Goal: Information Seeking & Learning: Learn about a topic

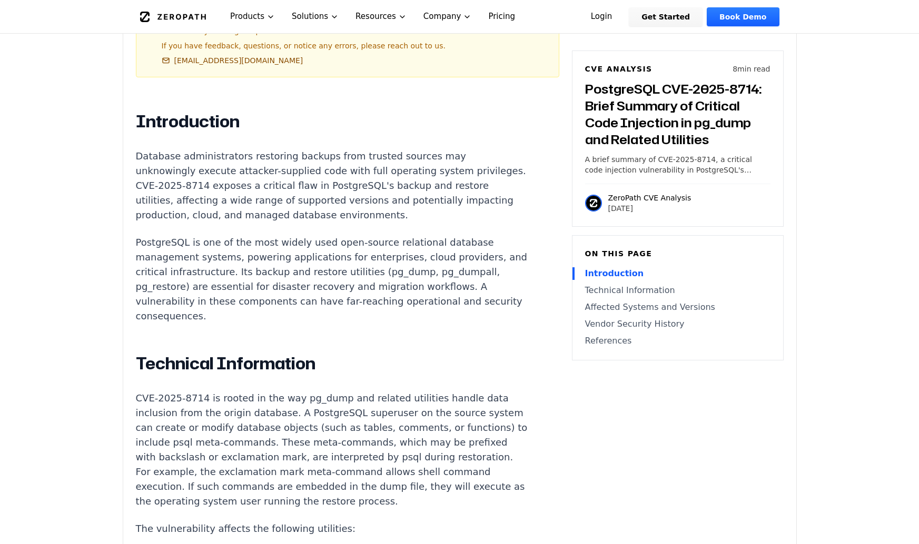
scroll to position [684, 0]
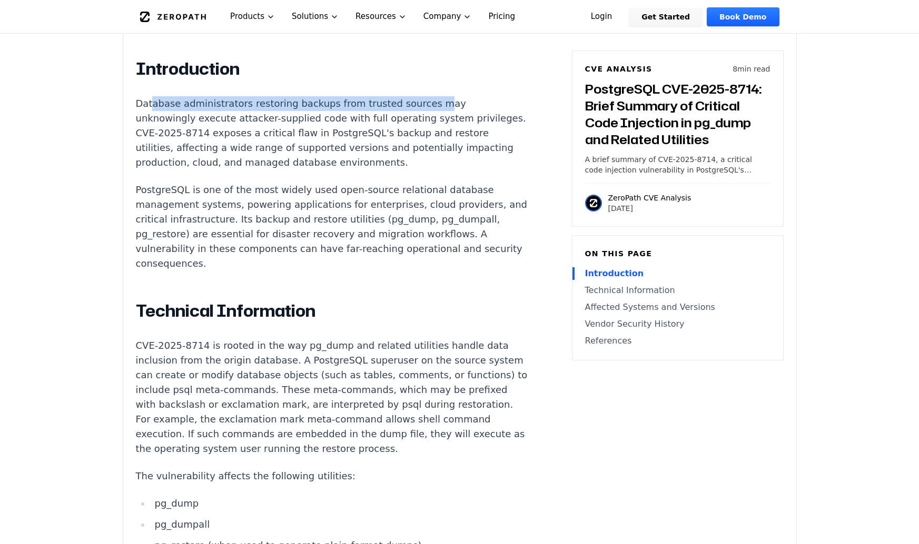
drag, startPoint x: 149, startPoint y: 75, endPoint x: 415, endPoint y: 78, distance: 266.4
click at [415, 96] on p "Database administrators restoring backups from trusted sources may unknowingly …" at bounding box center [332, 133] width 392 height 74
click at [440, 96] on p "Database administrators restoring backups from trusted sources may unknowingly …" at bounding box center [332, 133] width 392 height 74
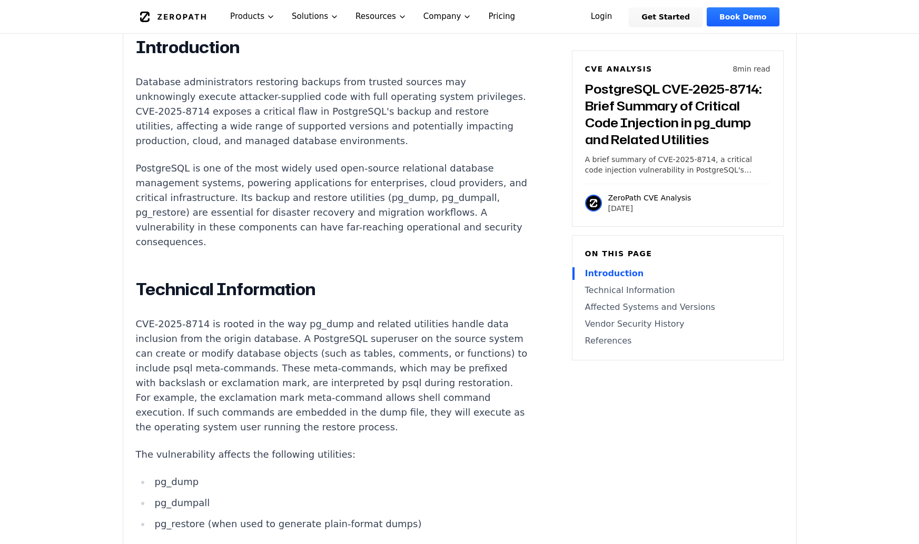
scroll to position [737, 0]
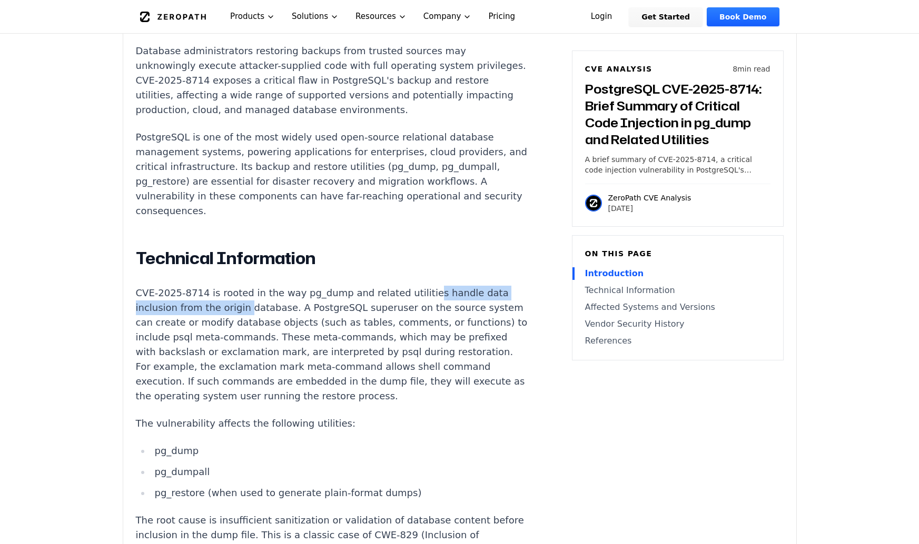
drag, startPoint x: 406, startPoint y: 265, endPoint x: 241, endPoint y: 278, distance: 165.9
click at [241, 286] on p "CVE-2025-8714 is rooted in the way pg_dump and related utilities handle data in…" at bounding box center [332, 345] width 392 height 118
drag, startPoint x: 260, startPoint y: 280, endPoint x: 265, endPoint y: 279, distance: 5.8
click at [262, 286] on p "CVE-2025-8714 is rooted in the way pg_dump and related utilities handle data in…" at bounding box center [332, 345] width 392 height 118
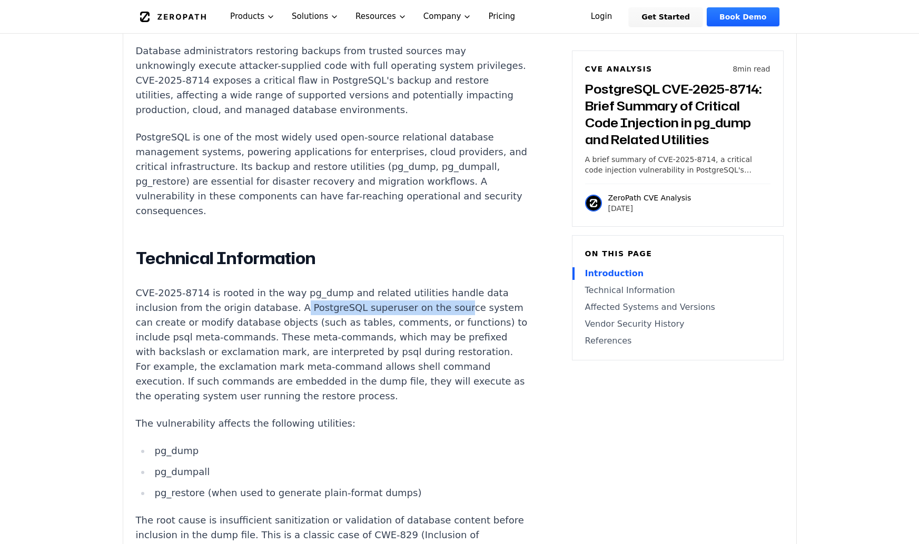
drag, startPoint x: 290, startPoint y: 281, endPoint x: 434, endPoint y: 283, distance: 144.3
click at [434, 286] on p "CVE-2025-8714 is rooted in the way pg_dump and related utilities handle data in…" at bounding box center [332, 345] width 392 height 118
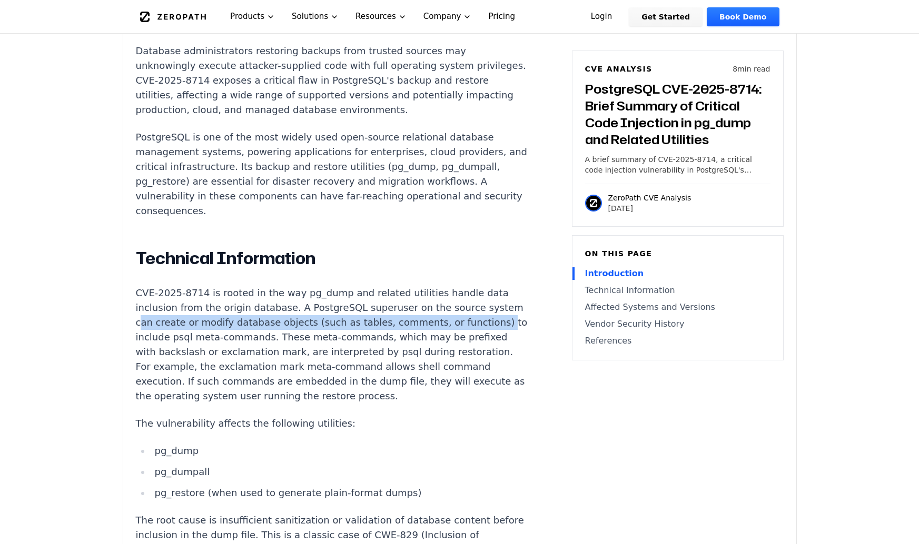
drag, startPoint x: 172, startPoint y: 295, endPoint x: 181, endPoint y: 310, distance: 17.2
click at [181, 310] on p "CVE-2025-8714 is rooted in the way pg_dump and related utilities handle data in…" at bounding box center [332, 345] width 392 height 118
click at [187, 310] on p "CVE-2025-8714 is rooted in the way pg_dump and related utilities handle data in…" at bounding box center [332, 345] width 392 height 118
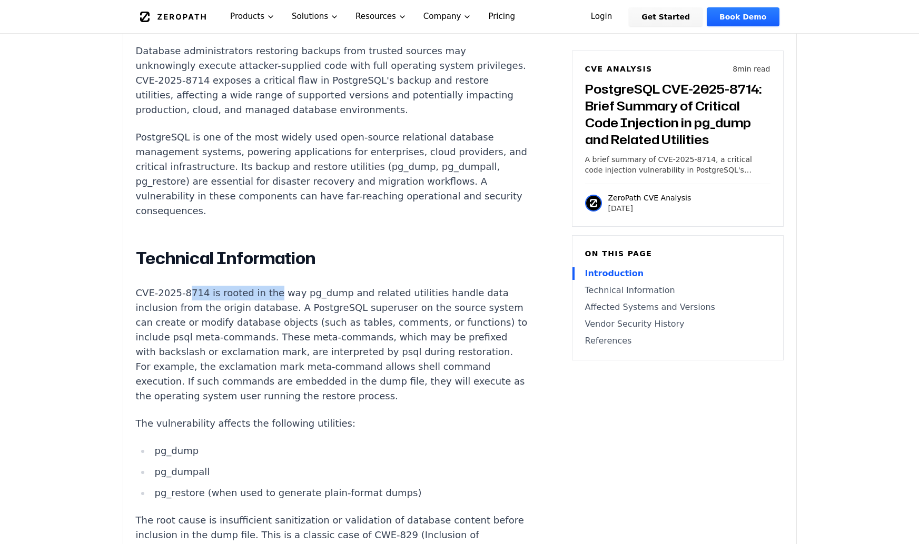
drag, startPoint x: 196, startPoint y: 267, endPoint x: 266, endPoint y: 268, distance: 70.0
click at [266, 286] on p "CVE-2025-8714 is rooted in the way pg_dump and related utilities handle data in…" at bounding box center [332, 345] width 392 height 118
drag, startPoint x: 310, startPoint y: 269, endPoint x: 347, endPoint y: 268, distance: 37.9
click at [347, 286] on p "CVE-2025-8714 is rooted in the way pg_dump and related utilities handle data in…" at bounding box center [332, 345] width 392 height 118
drag, startPoint x: 390, startPoint y: 267, endPoint x: 436, endPoint y: 264, distance: 47.0
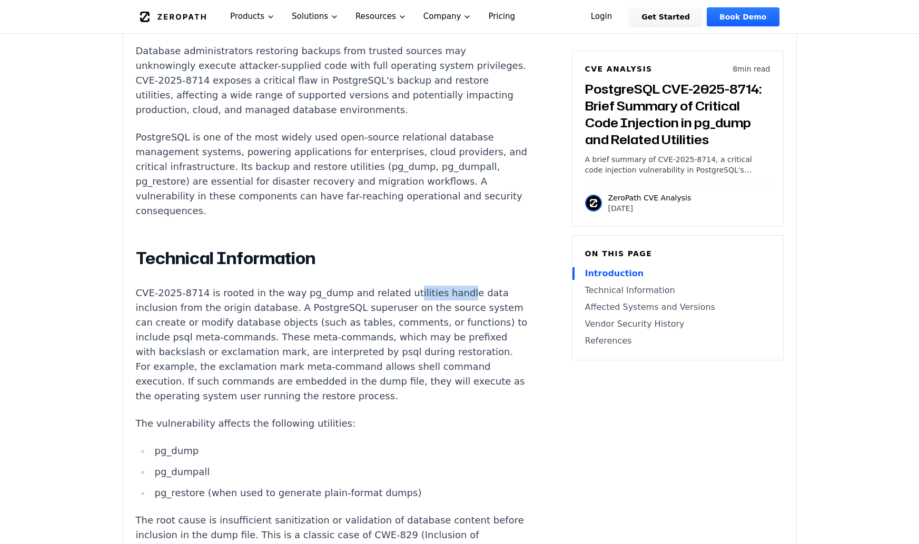
click at [436, 286] on p "CVE-2025-8714 is rooted in the way pg_dump and related utilities handle data in…" at bounding box center [332, 345] width 392 height 118
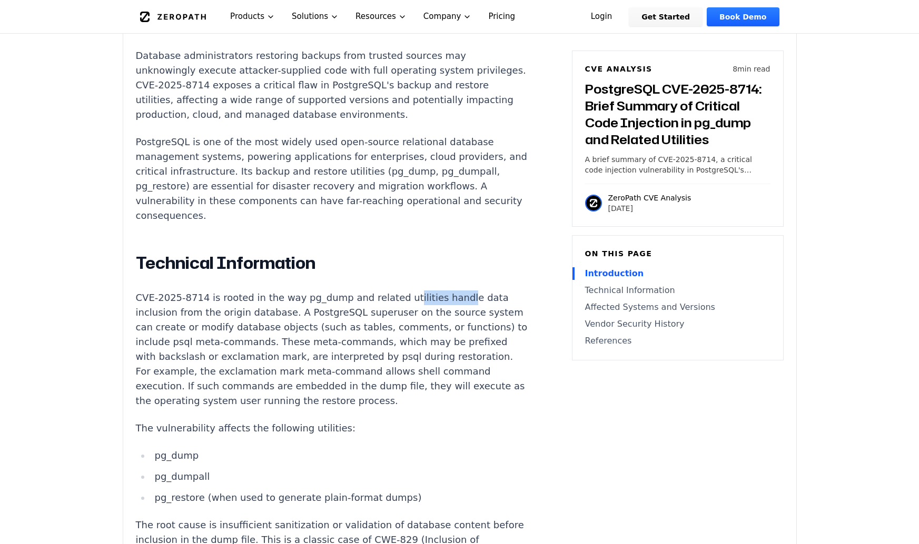
scroll to position [790, 0]
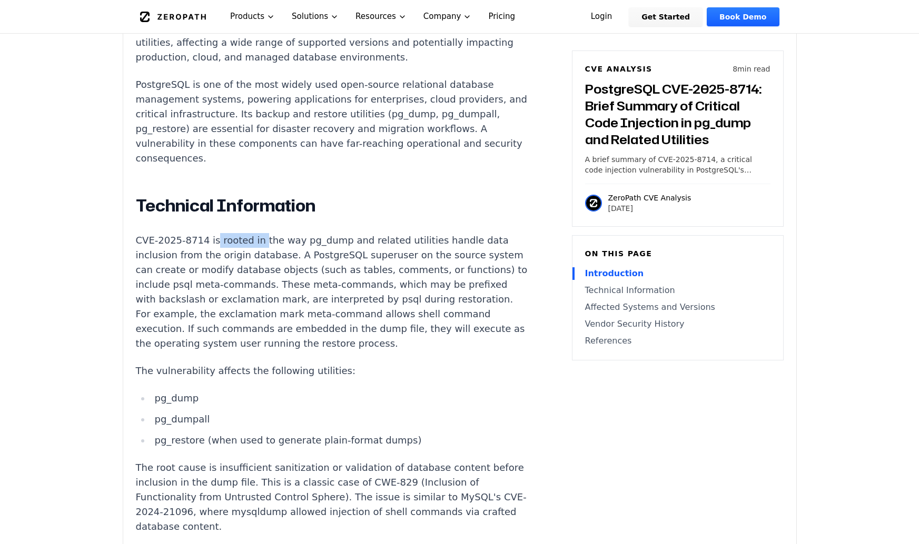
drag, startPoint x: 208, startPoint y: 212, endPoint x: 253, endPoint y: 215, distance: 44.9
click at [253, 233] on p "CVE-2025-8714 is rooted in the way pg_dump and related utilities handle data in…" at bounding box center [332, 292] width 392 height 118
drag, startPoint x: 382, startPoint y: 258, endPoint x: 425, endPoint y: 260, distance: 43.2
click at [425, 260] on p "CVE-2025-8714 is rooted in the way pg_dump and related utilities handle data in…" at bounding box center [332, 292] width 392 height 118
drag, startPoint x: 434, startPoint y: 261, endPoint x: 447, endPoint y: 261, distance: 13.2
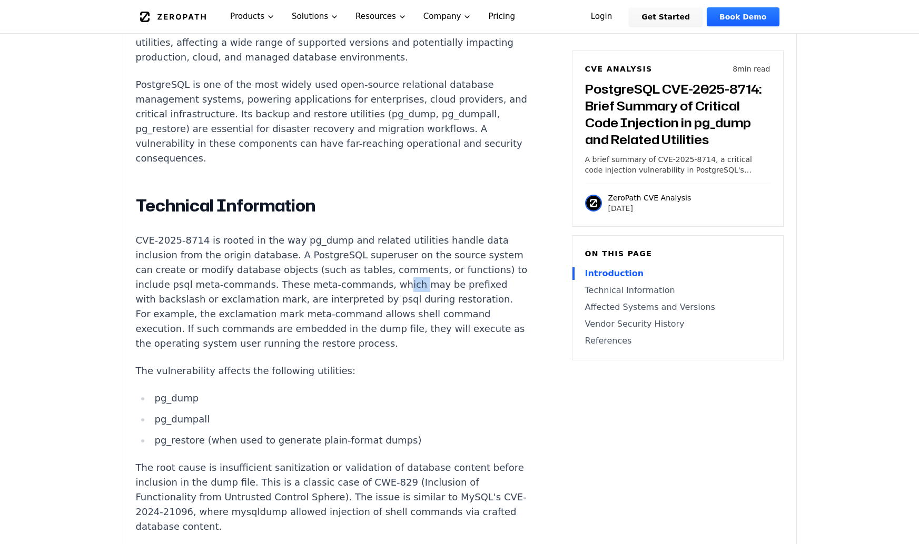
click at [447, 261] on p "CVE-2025-8714 is rooted in the way pg_dump and related utilities handle data in…" at bounding box center [332, 292] width 392 height 118
drag, startPoint x: 154, startPoint y: 274, endPoint x: 182, endPoint y: 274, distance: 27.9
click at [182, 274] on p "CVE-2025-8714 is rooted in the way pg_dump and related utilities handle data in…" at bounding box center [332, 292] width 392 height 118
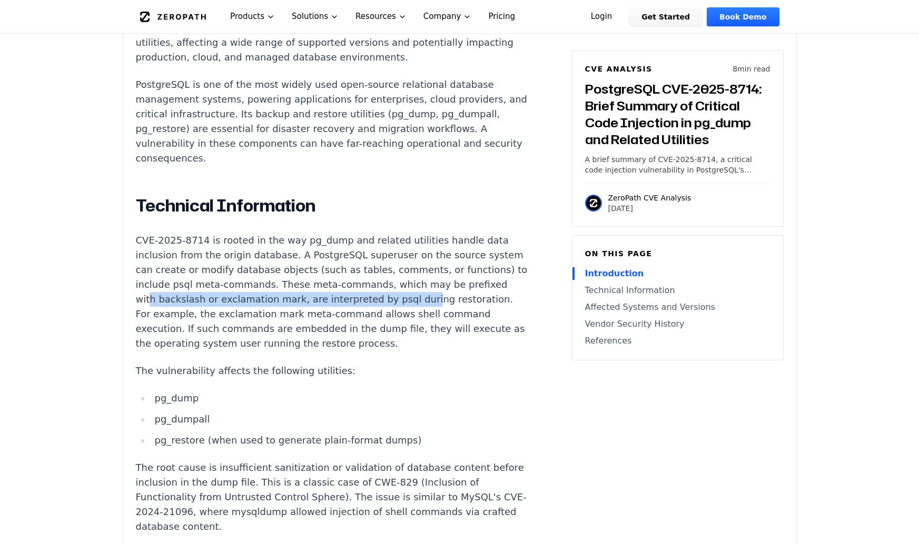
drag, startPoint x: 200, startPoint y: 274, endPoint x: 452, endPoint y: 278, distance: 252.2
click at [452, 278] on p "CVE-2025-8714 is rooted in the way pg_dump and related utilities handle data in…" at bounding box center [332, 292] width 392 height 118
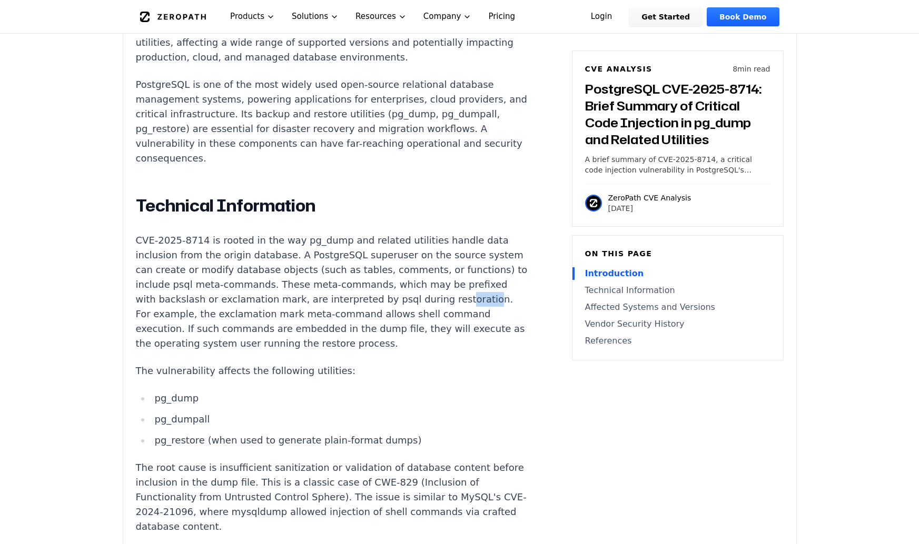
drag, startPoint x: 150, startPoint y: 286, endPoint x: 175, endPoint y: 286, distance: 25.3
click at [175, 286] on p "CVE-2025-8714 is rooted in the way pg_dump and related utilities handle data in…" at bounding box center [332, 292] width 392 height 118
drag, startPoint x: 187, startPoint y: 287, endPoint x: 277, endPoint y: 285, distance: 90.0
click at [277, 285] on p "CVE-2025-8714 is rooted in the way pg_dump and related utilities handle data in…" at bounding box center [332, 292] width 392 height 118
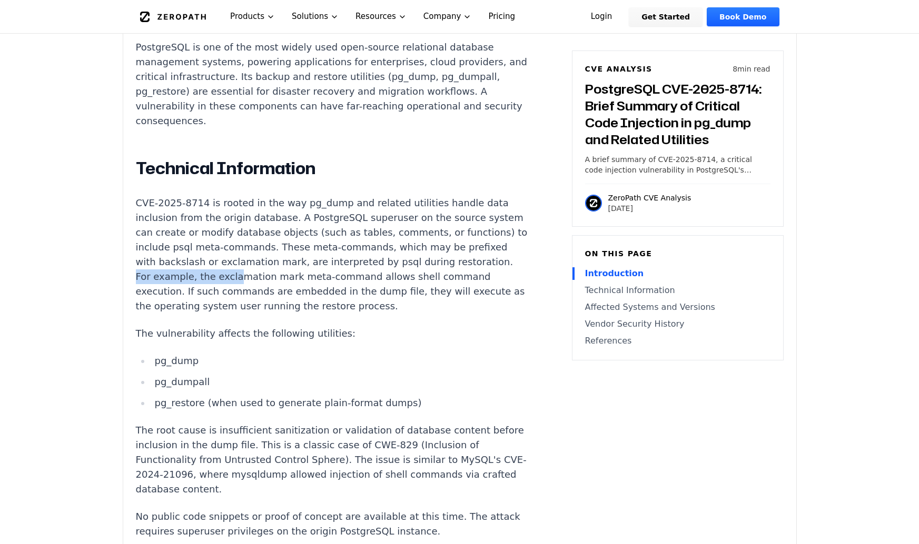
scroll to position [895, 0]
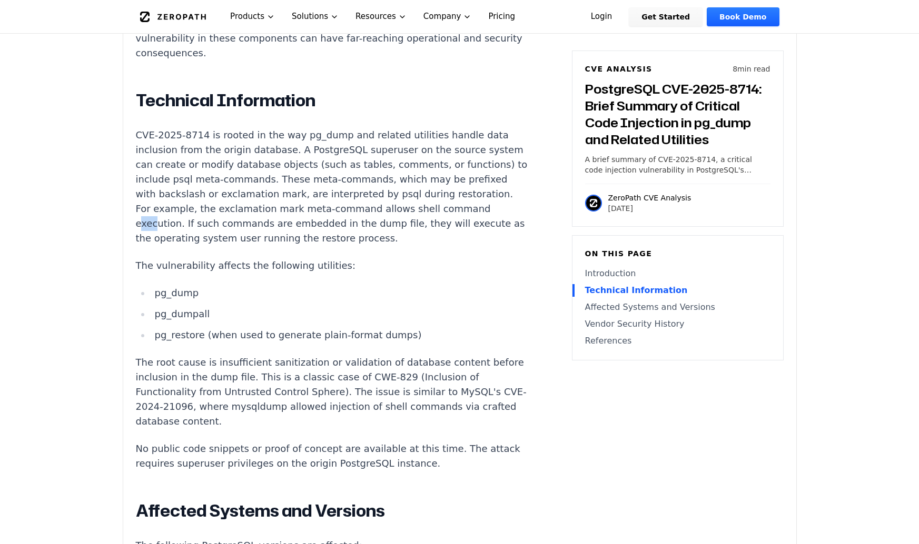
drag, startPoint x: 183, startPoint y: 198, endPoint x: 199, endPoint y: 199, distance: 16.4
click at [199, 199] on p "CVE-2025-8714 is rooted in the way pg_dump and related utilities handle data in…" at bounding box center [332, 187] width 392 height 118
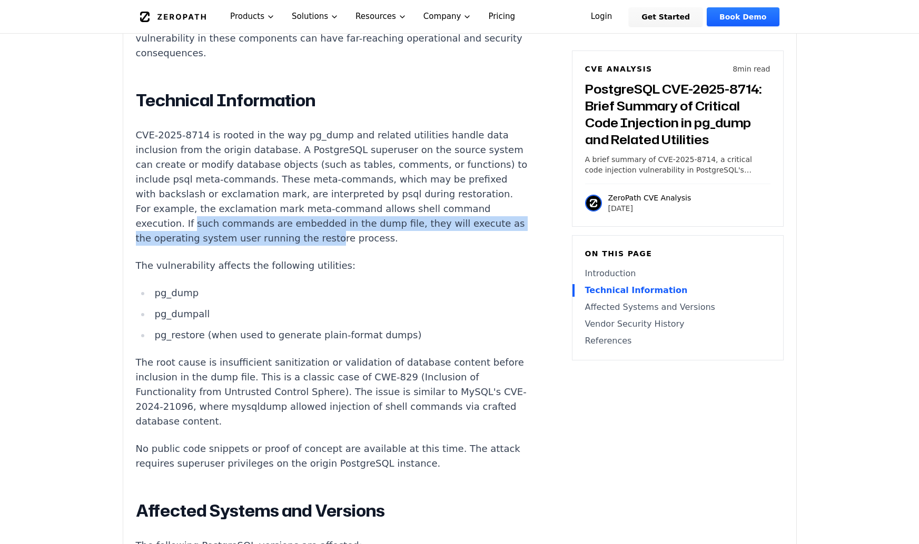
drag, startPoint x: 233, startPoint y: 199, endPoint x: 383, endPoint y: 217, distance: 151.1
click at [383, 217] on p "CVE-2025-8714 is rooted in the way pg_dump and related utilities handle data in…" at bounding box center [332, 187] width 392 height 118
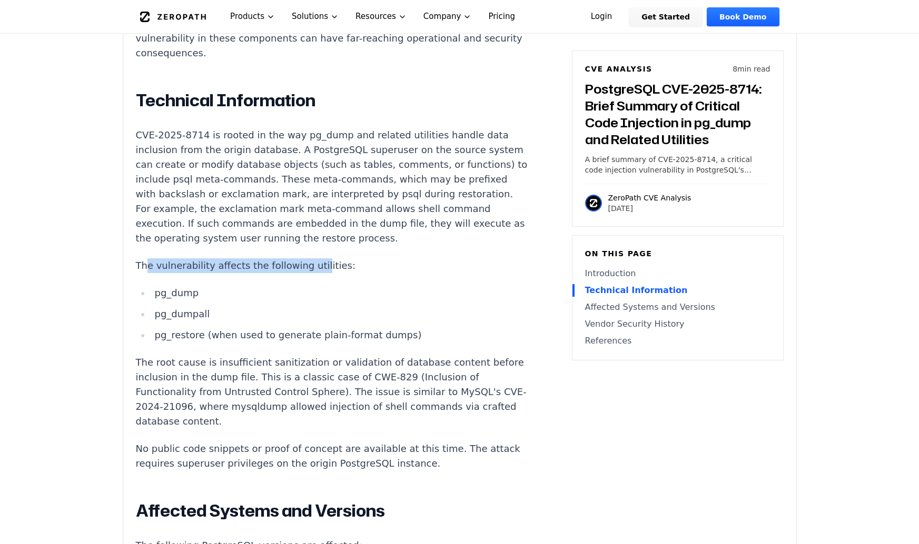
drag, startPoint x: 147, startPoint y: 239, endPoint x: 307, endPoint y: 238, distance: 160.0
click at [307, 258] on p "The vulnerability affects the following utilities:" at bounding box center [332, 265] width 392 height 15
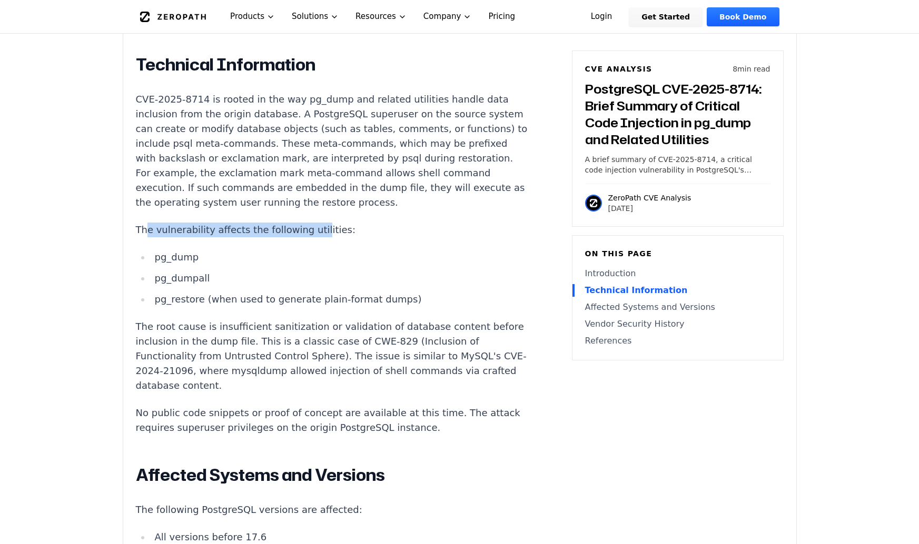
scroll to position [948, 0]
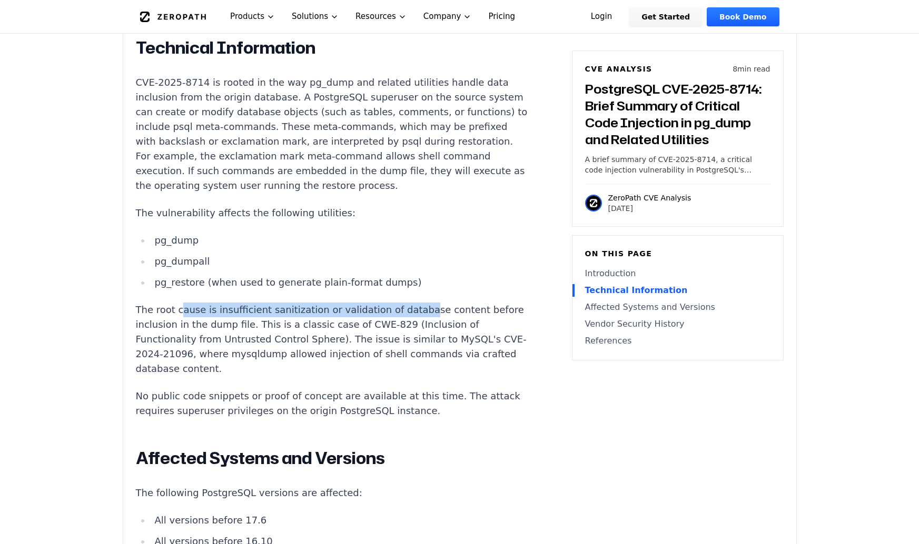
drag, startPoint x: 205, startPoint y: 283, endPoint x: 402, endPoint y: 286, distance: 196.4
click at [402, 303] on p "The root cause is insufficient sanitization or validation of database content b…" at bounding box center [332, 340] width 392 height 74
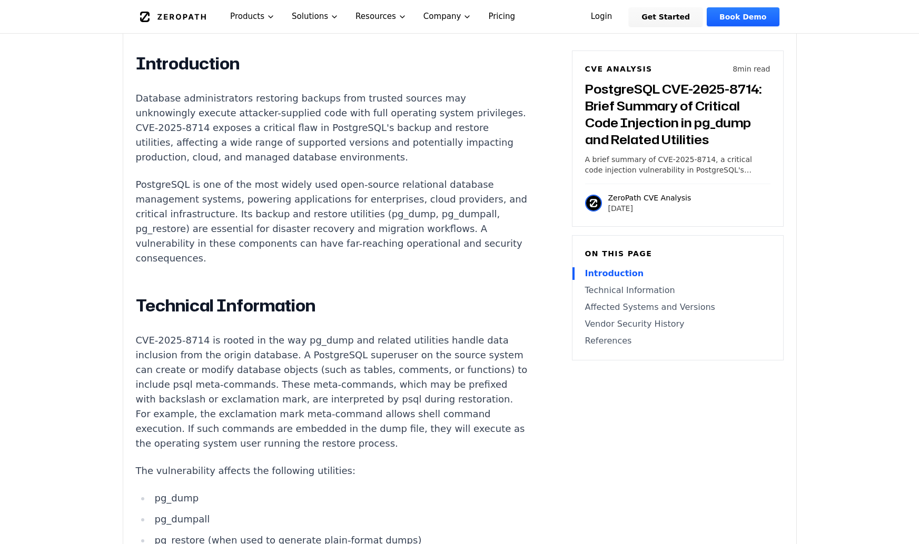
scroll to position [737, 0]
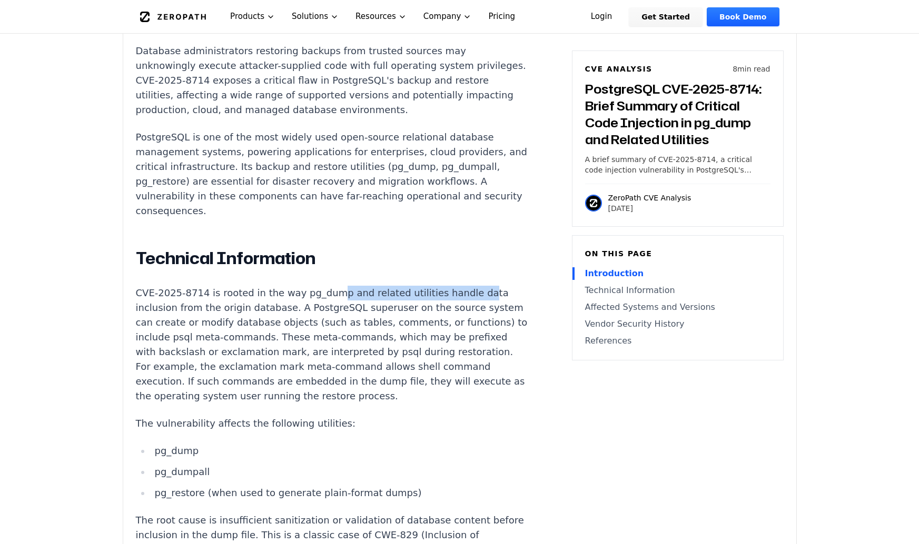
drag, startPoint x: 324, startPoint y: 265, endPoint x: 456, endPoint y: 267, distance: 132.1
click at [456, 286] on p "CVE-2025-8714 is rooted in the way pg_dump and related utilities handle data in…" at bounding box center [332, 345] width 392 height 118
click at [364, 350] on p "CVE-2025-8714 is rooted in the way pg_dump and related utilities handle data in…" at bounding box center [332, 345] width 392 height 118
drag, startPoint x: 336, startPoint y: 282, endPoint x: 381, endPoint y: 283, distance: 44.2
click at [381, 286] on p "CVE-2025-8714 is rooted in the way pg_dump and related utilities handle data in…" at bounding box center [332, 345] width 392 height 118
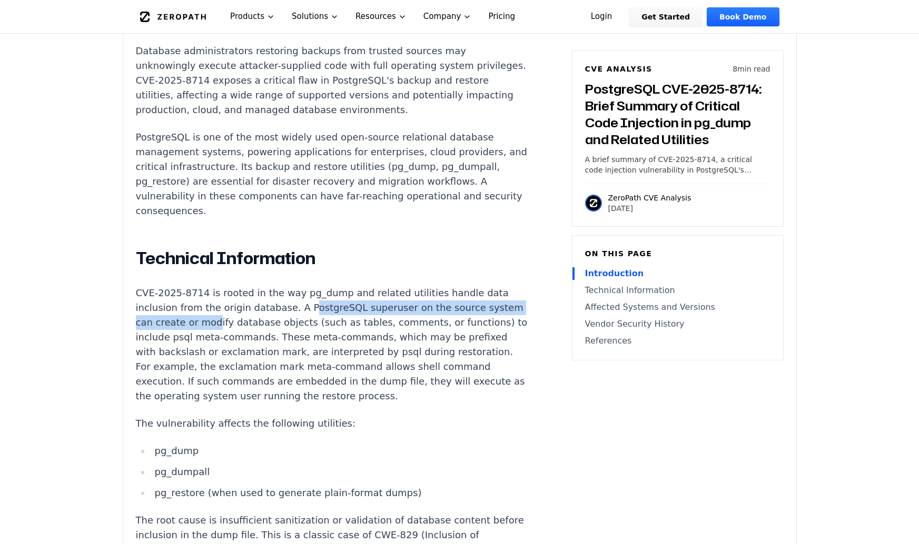
drag, startPoint x: 295, startPoint y: 282, endPoint x: 241, endPoint y: 296, distance: 55.9
click at [241, 296] on p "CVE-2025-8714 is rooted in the way pg_dump and related utilities handle data in…" at bounding box center [332, 345] width 392 height 118
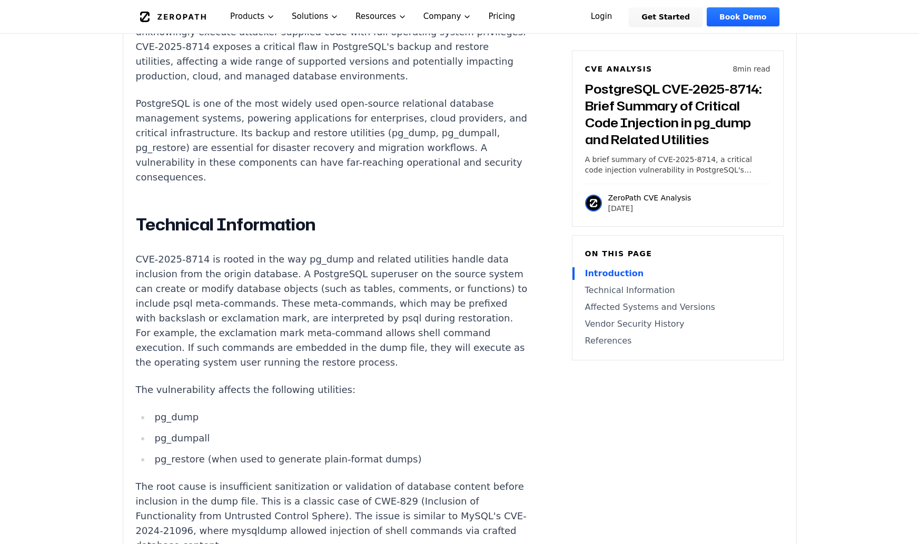
scroll to position [790, 0]
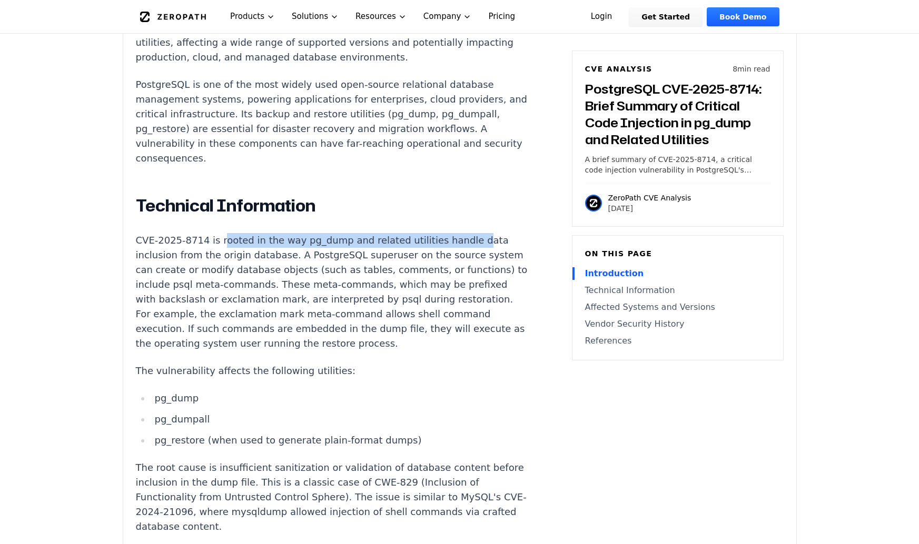
drag, startPoint x: 216, startPoint y: 211, endPoint x: 450, endPoint y: 210, distance: 233.2
click at [450, 233] on p "CVE-2025-8714 is rooted in the way pg_dump and related utilities handle data in…" at bounding box center [332, 292] width 392 height 118
click at [316, 241] on p "CVE-2025-8714 is rooted in the way pg_dump and related utilities handle data in…" at bounding box center [332, 292] width 392 height 118
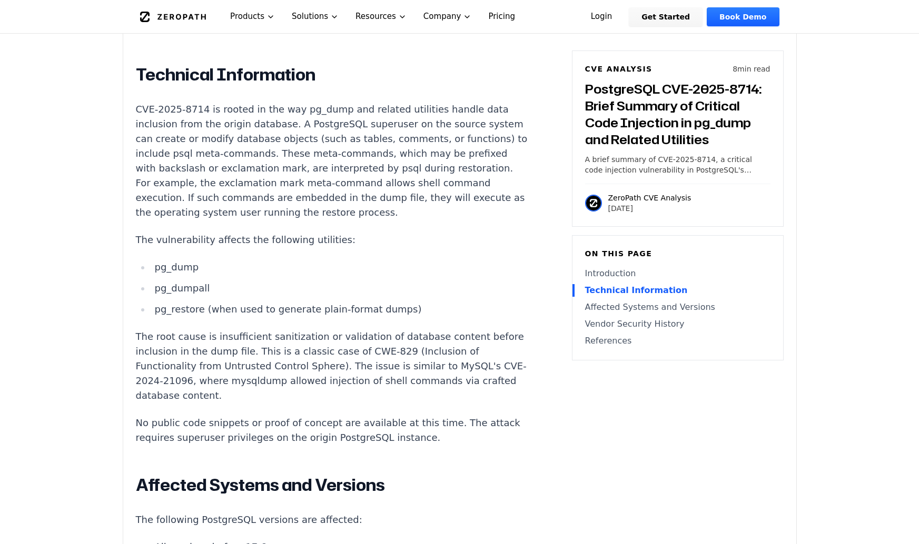
scroll to position [895, 0]
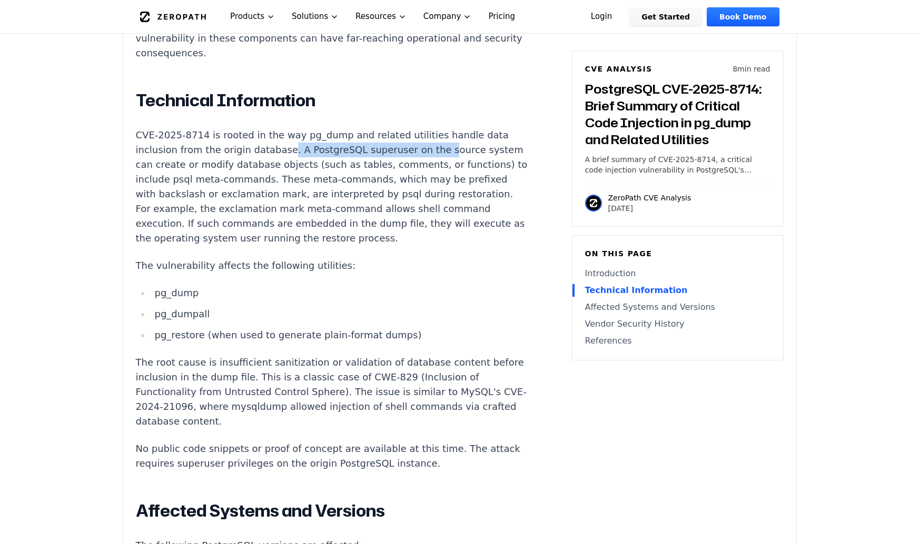
drag, startPoint x: 278, startPoint y: 122, endPoint x: 350, endPoint y: 136, distance: 73.0
click at [418, 128] on p "CVE-2025-8714 is rooted in the way pg_dump and related utilities handle data in…" at bounding box center [332, 187] width 392 height 118
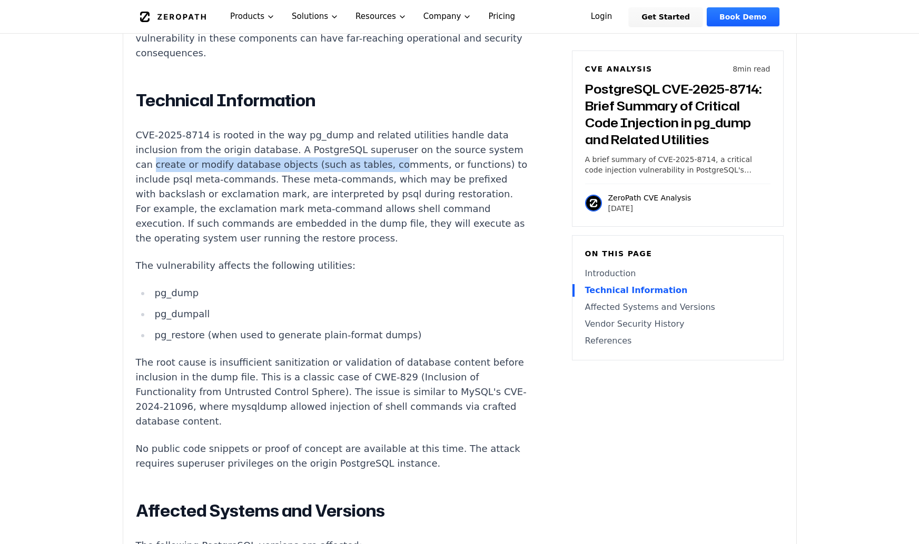
drag, startPoint x: 186, startPoint y: 140, endPoint x: 405, endPoint y: 139, distance: 218.5
click at [405, 139] on p "CVE-2025-8714 is rooted in the way pg_dump and related utilities handle data in…" at bounding box center [332, 187] width 392 height 118
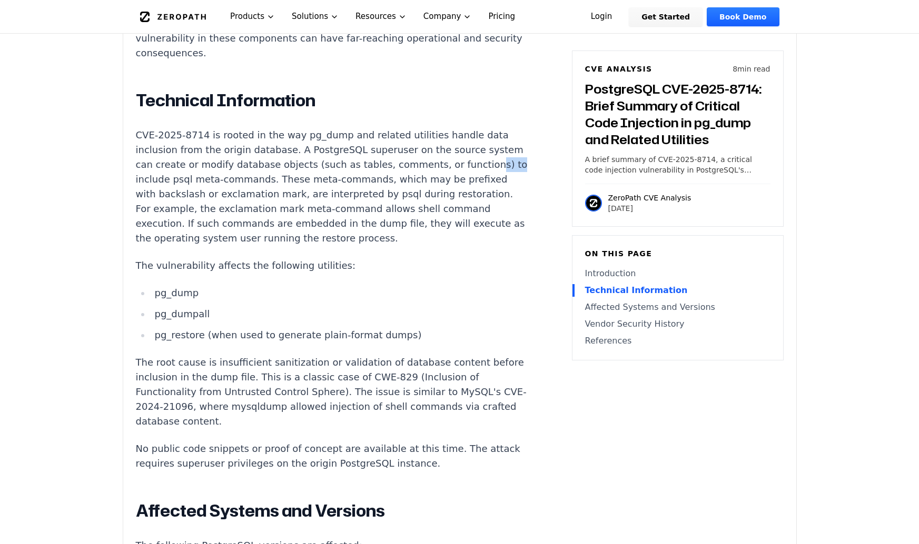
drag, startPoint x: 178, startPoint y: 152, endPoint x: 190, endPoint y: 152, distance: 12.1
click at [190, 152] on p "CVE-2025-8714 is rooted in the way pg_dump and related utilities handle data in…" at bounding box center [332, 187] width 392 height 118
click at [197, 152] on p "CVE-2025-8714 is rooted in the way pg_dump and related utilities handle data in…" at bounding box center [332, 187] width 392 height 118
drag, startPoint x: 193, startPoint y: 152, endPoint x: 270, endPoint y: 152, distance: 76.3
click at [270, 152] on p "CVE-2025-8714 is rooted in the way pg_dump and related utilities handle data in…" at bounding box center [332, 187] width 392 height 118
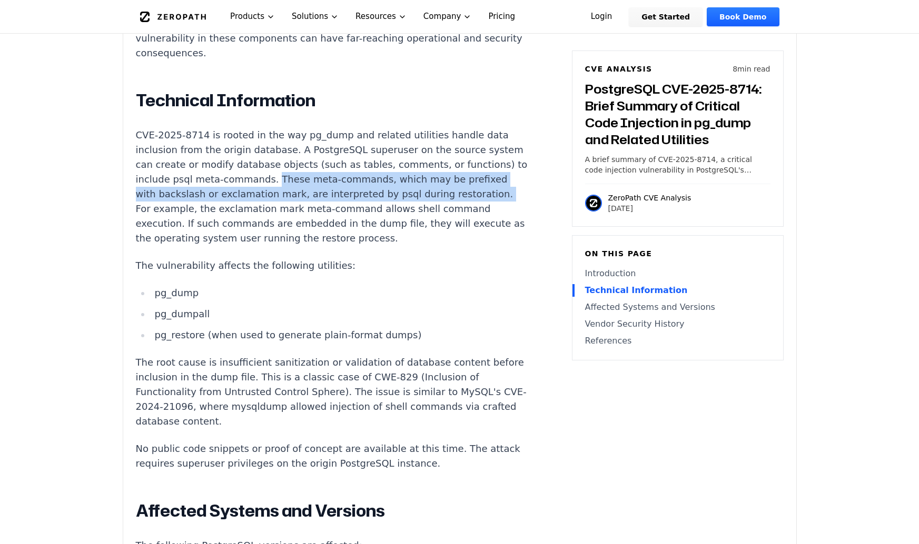
drag, startPoint x: 320, startPoint y: 156, endPoint x: 185, endPoint y: 185, distance: 137.8
click at [185, 185] on p "CVE-2025-8714 is rooted in the way pg_dump and related utilities handle data in…" at bounding box center [332, 187] width 392 height 118
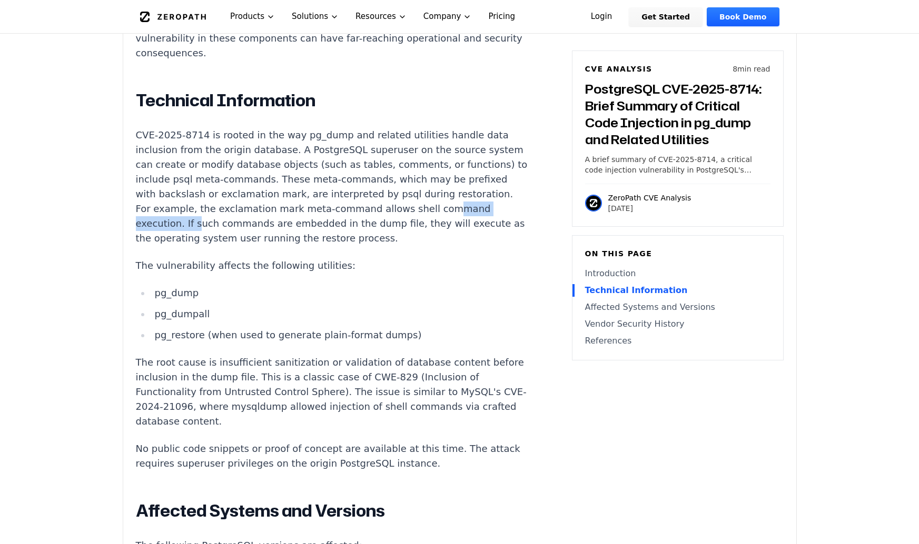
drag, startPoint x: 158, startPoint y: 197, endPoint x: 239, endPoint y: 195, distance: 80.6
click at [239, 195] on p "CVE-2025-8714 is rooted in the way pg_dump and related utilities handle data in…" at bounding box center [332, 187] width 392 height 118
click at [484, 291] on article "Introduction Database administrators restoring backups from trusted sources may…" at bounding box center [347, 487] width 423 height 1278
drag, startPoint x: 144, startPoint y: 237, endPoint x: 301, endPoint y: 238, distance: 156.9
click at [303, 258] on p "The vulnerability affects the following utilities:" at bounding box center [332, 265] width 392 height 15
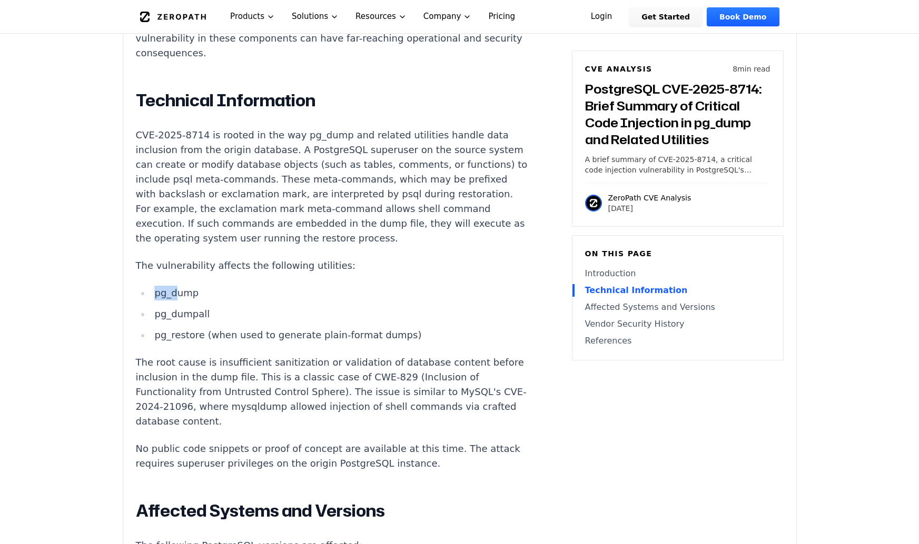
drag, startPoint x: 145, startPoint y: 265, endPoint x: 175, endPoint y: 265, distance: 29.5
click at [175, 286] on li "pg_dump" at bounding box center [339, 293] width 377 height 15
drag, startPoint x: 166, startPoint y: 291, endPoint x: 207, endPoint y: 288, distance: 40.6
click at [207, 307] on li "pg_dumpall" at bounding box center [339, 314] width 377 height 15
drag, startPoint x: 169, startPoint y: 307, endPoint x: 246, endPoint y: 309, distance: 76.9
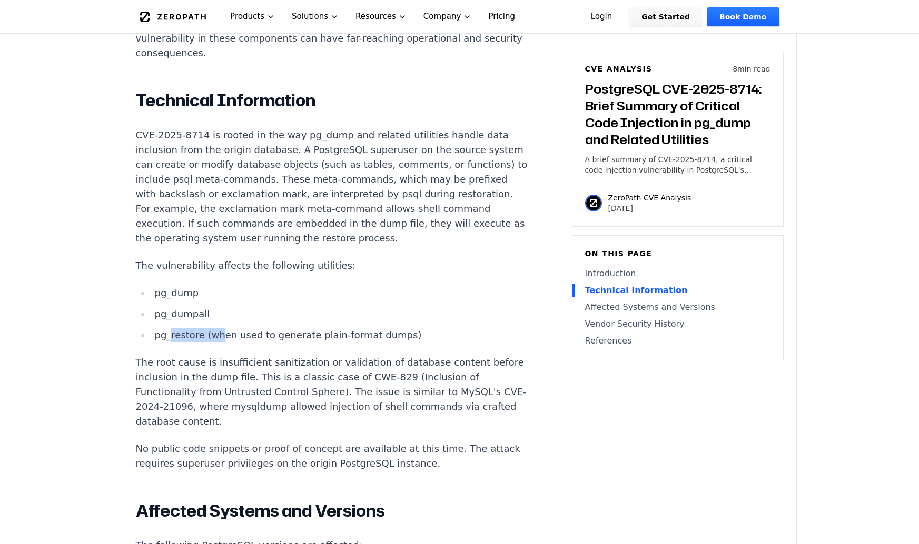
click at [215, 328] on li "pg_restore (when used to generate plain-format dumps)" at bounding box center [339, 335] width 377 height 15
drag, startPoint x: 227, startPoint y: 306, endPoint x: 377, endPoint y: 308, distance: 150.6
click at [377, 328] on li "pg_restore (when used to generate plain-format dumps)" at bounding box center [339, 335] width 377 height 15
drag, startPoint x: 143, startPoint y: 337, endPoint x: 416, endPoint y: 336, distance: 272.7
click at [416, 355] on p "The root cause is insufficient sanitization or validation of database content b…" at bounding box center [332, 392] width 392 height 74
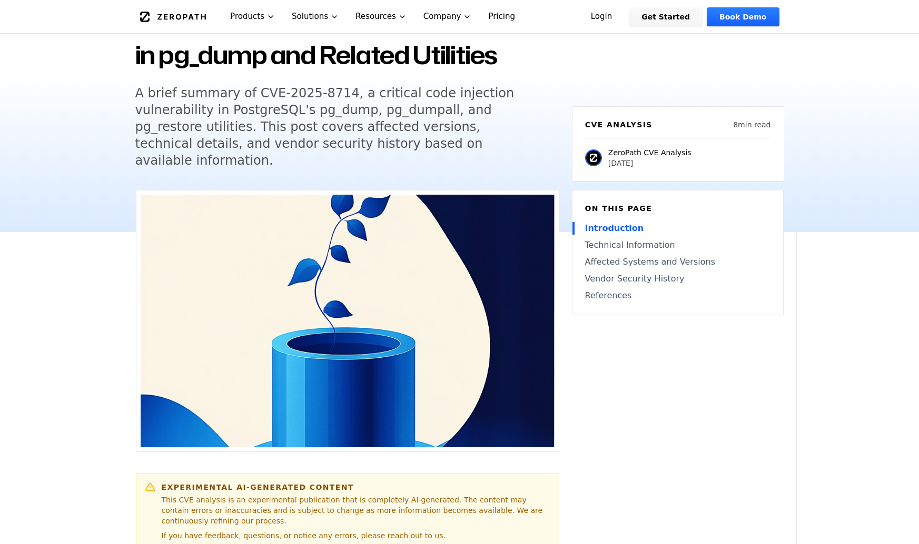
scroll to position [0, 0]
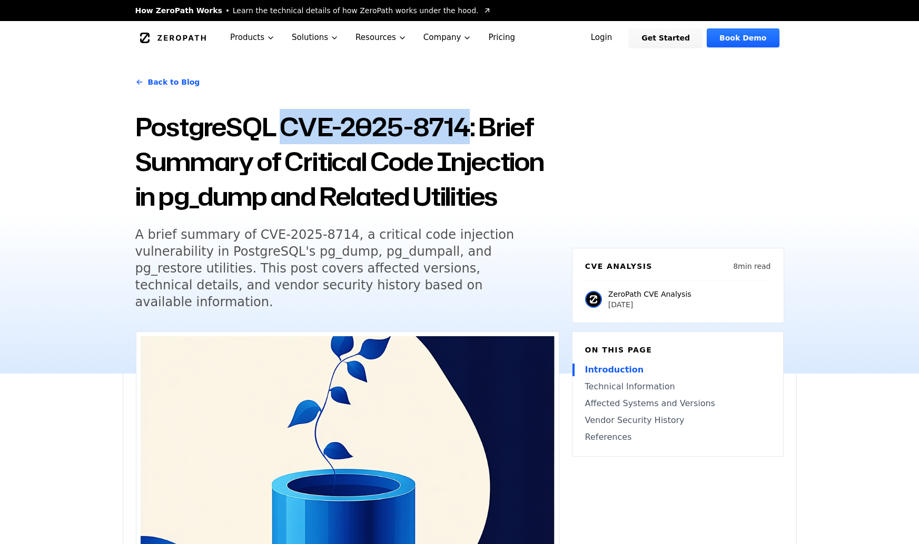
drag, startPoint x: 285, startPoint y: 127, endPoint x: 463, endPoint y: 123, distance: 177.5
click at [463, 123] on h1 "PostgreSQL CVE-2025-8714: Brief Summary of Critical Code Injection in pg_dump a…" at bounding box center [347, 161] width 424 height 104
copy h1 "CVE-2025-8714"
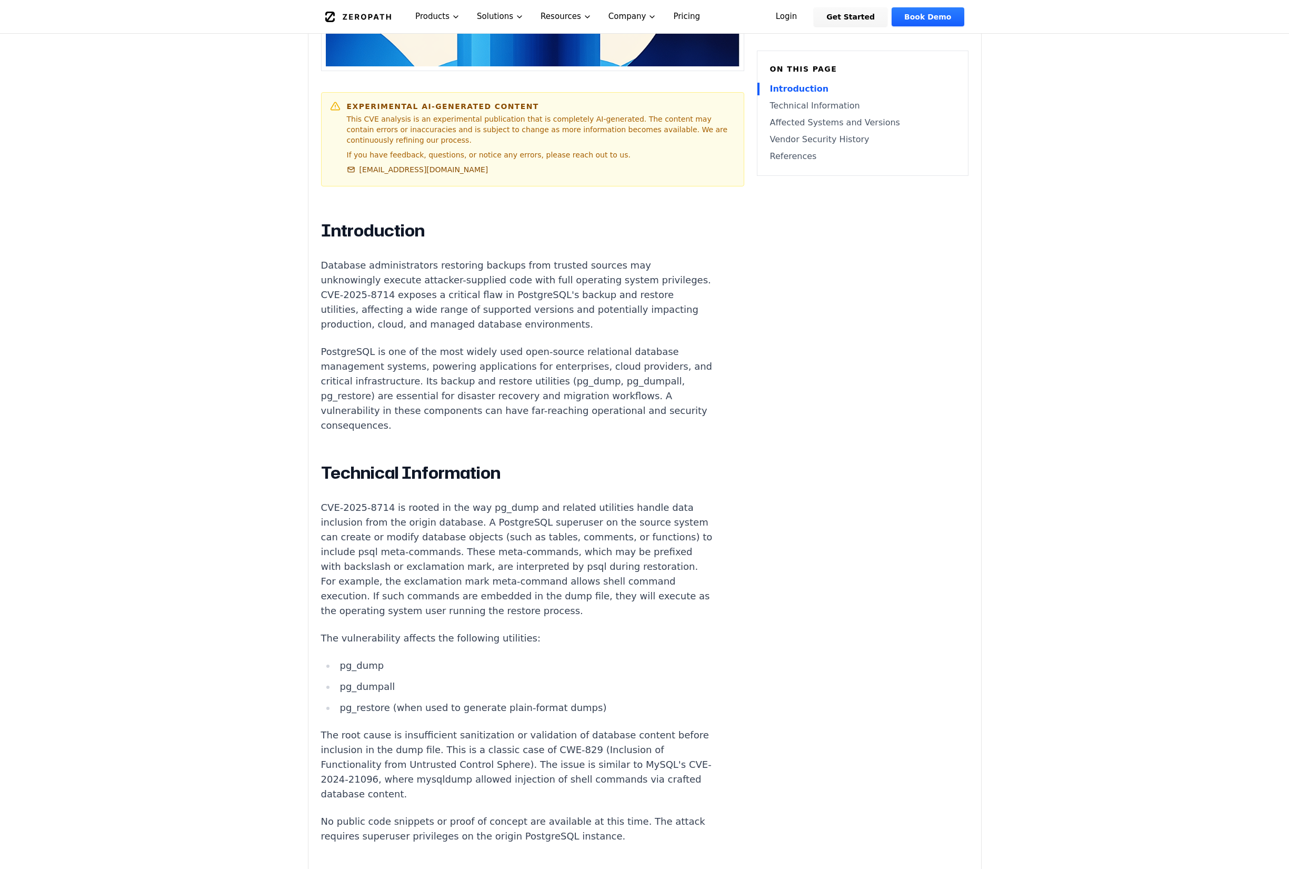
scroll to position [526, 0]
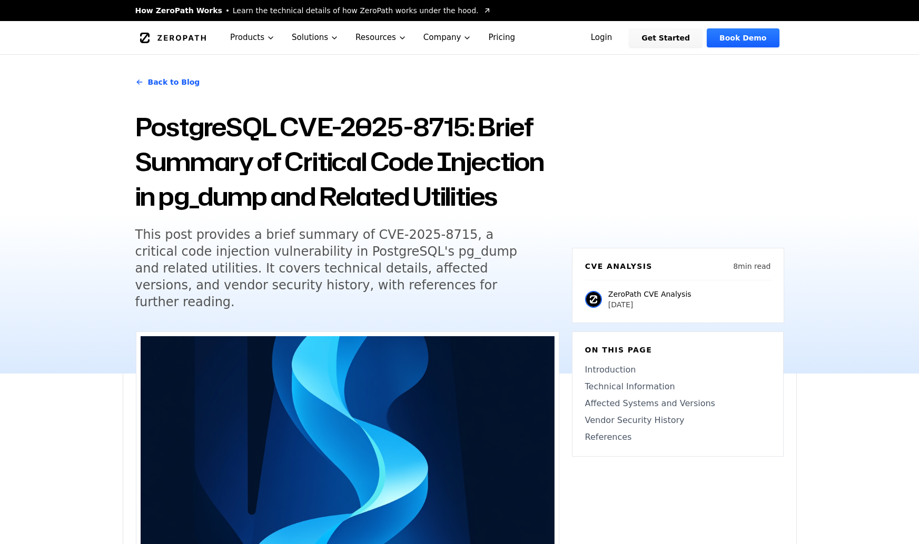
scroll to position [53, 0]
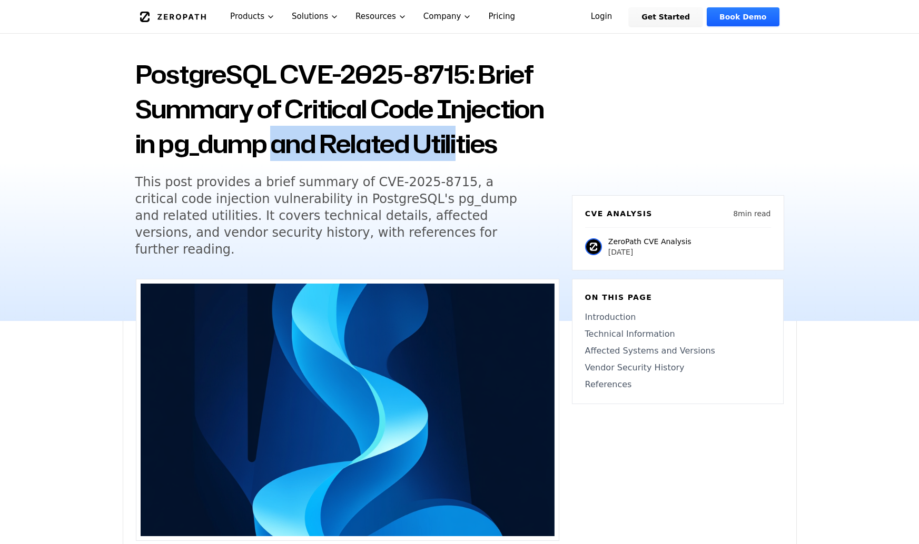
drag, startPoint x: 274, startPoint y: 145, endPoint x: 464, endPoint y: 148, distance: 189.5
click at [464, 148] on h1 "PostgreSQL CVE-2025-8715: Brief Summary of Critical Code Injection in pg_dump a…" at bounding box center [347, 109] width 424 height 104
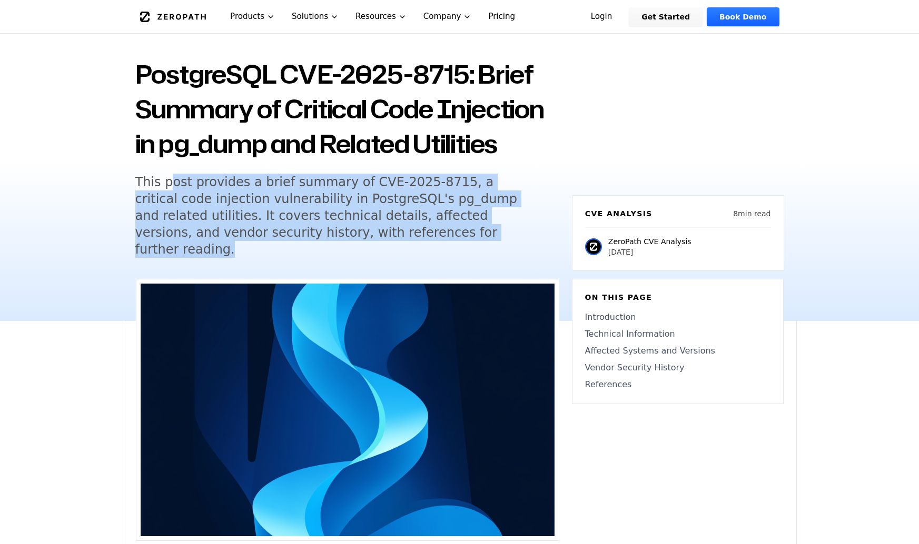
drag, startPoint x: 354, startPoint y: 197, endPoint x: 429, endPoint y: 227, distance: 79.9
click at [429, 227] on h5 "This post provides a brief summary of CVE-2025-8715, a critical code injection …" at bounding box center [337, 216] width 404 height 84
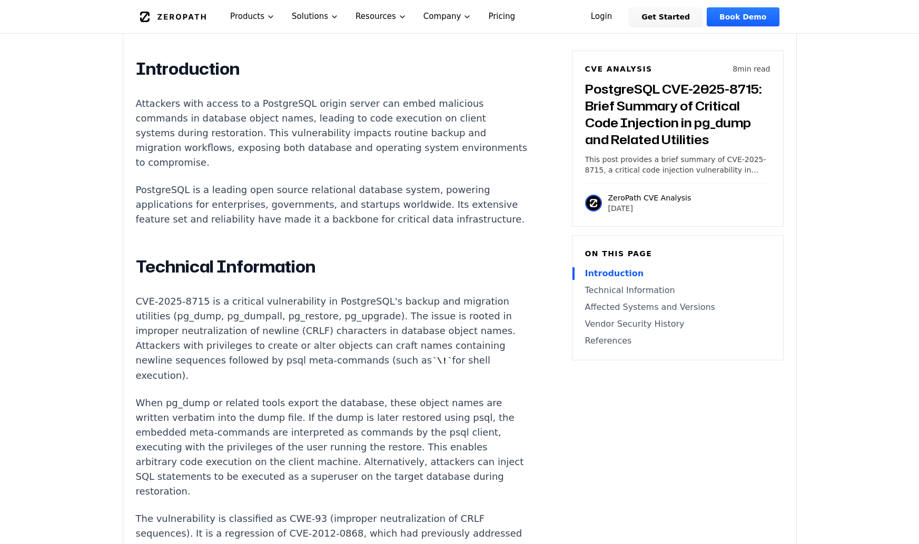
scroll to position [790, 0]
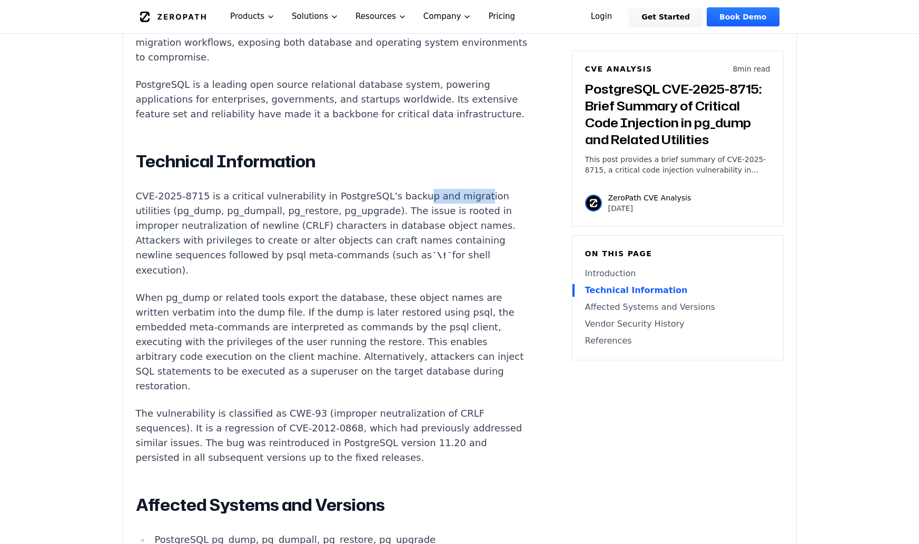
drag, startPoint x: 395, startPoint y: 187, endPoint x: 449, endPoint y: 186, distance: 54.2
click at [449, 189] on p "CVE-2025-8715 is a critical vulnerability in PostgreSQL's backup and migration …" at bounding box center [332, 233] width 392 height 89
drag, startPoint x: 165, startPoint y: 198, endPoint x: 363, endPoint y: 200, distance: 197.4
click at [363, 200] on p "CVE-2025-8715 is a critical vulnerability in PostgreSQL's backup and migration …" at bounding box center [332, 233] width 392 height 89
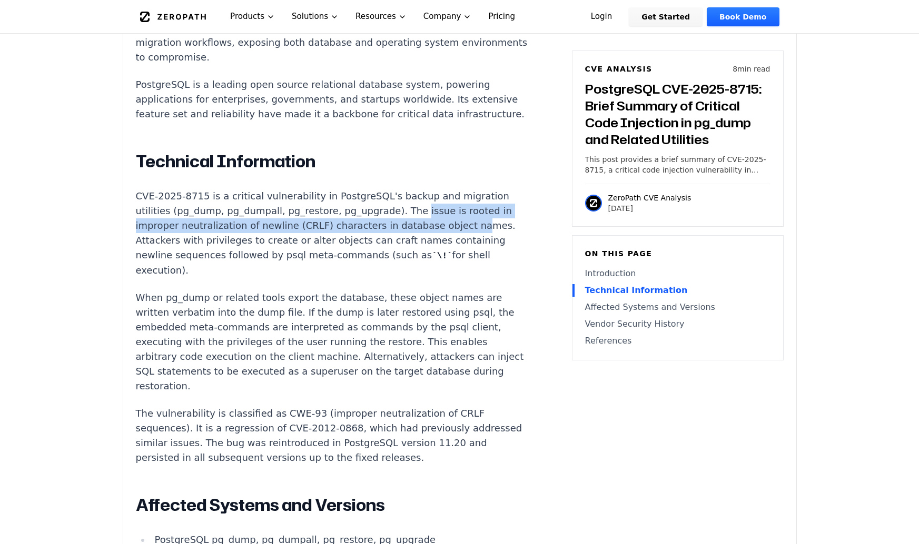
drag, startPoint x: 394, startPoint y: 199, endPoint x: 449, endPoint y: 218, distance: 57.4
click at [449, 218] on p "CVE-2025-8715 is a critical vulnerability in PostgreSQL's backup and migration …" at bounding box center [332, 233] width 392 height 89
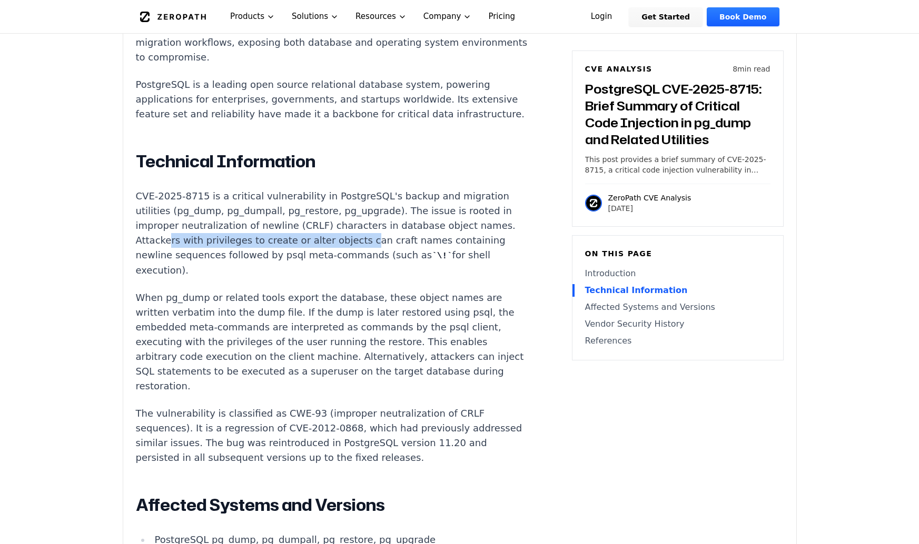
drag, startPoint x: 165, startPoint y: 229, endPoint x: 348, endPoint y: 230, distance: 182.7
click at [348, 230] on p "CVE-2025-8715 is a critical vulnerability in PostgreSQL's backup and migration …" at bounding box center [332, 233] width 392 height 89
drag, startPoint x: 154, startPoint y: 226, endPoint x: 163, endPoint y: 226, distance: 9.5
click at [155, 226] on p "CVE-2025-8715 is a critical vulnerability in PostgreSQL's backup and migration …" at bounding box center [332, 233] width 392 height 89
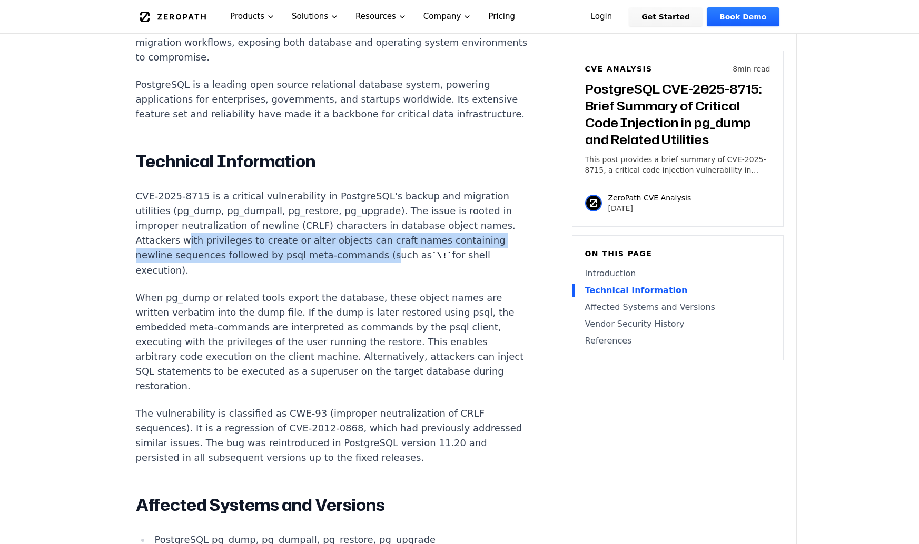
drag, startPoint x: 182, startPoint y: 226, endPoint x: 371, endPoint y: 246, distance: 189.5
click at [371, 246] on p "CVE-2025-8715 is a critical vulnerability in PostgreSQL's backup and migration …" at bounding box center [332, 233] width 392 height 89
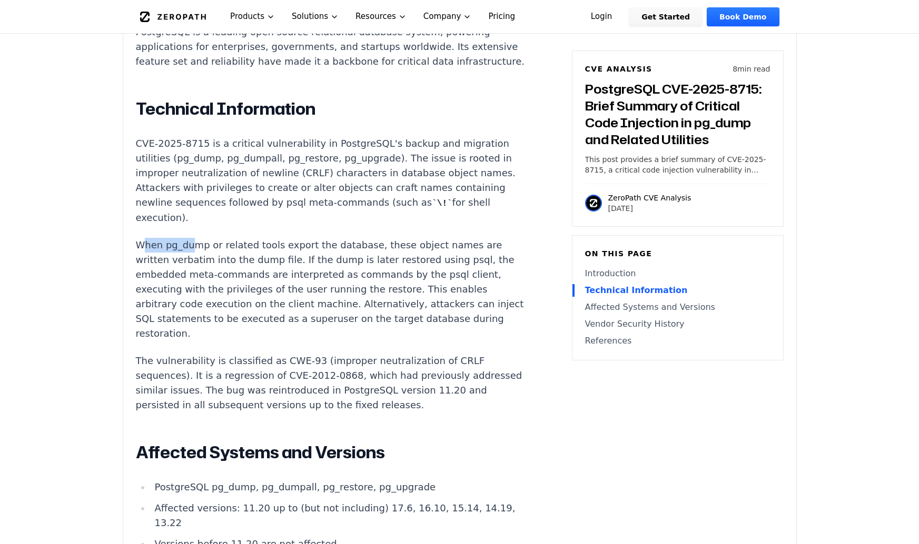
drag, startPoint x: 144, startPoint y: 234, endPoint x: 190, endPoint y: 236, distance: 45.8
click at [190, 238] on p "When pg_dump or related tools export the database, these object names are writt…" at bounding box center [332, 289] width 392 height 103
click at [194, 238] on p "When pg_dump or related tools export the database, these object names are writt…" at bounding box center [332, 289] width 392 height 103
drag, startPoint x: 145, startPoint y: 233, endPoint x: 351, endPoint y: 237, distance: 206.4
click at [351, 238] on p "When pg_dump or related tools export the database, these object names are writt…" at bounding box center [332, 289] width 392 height 103
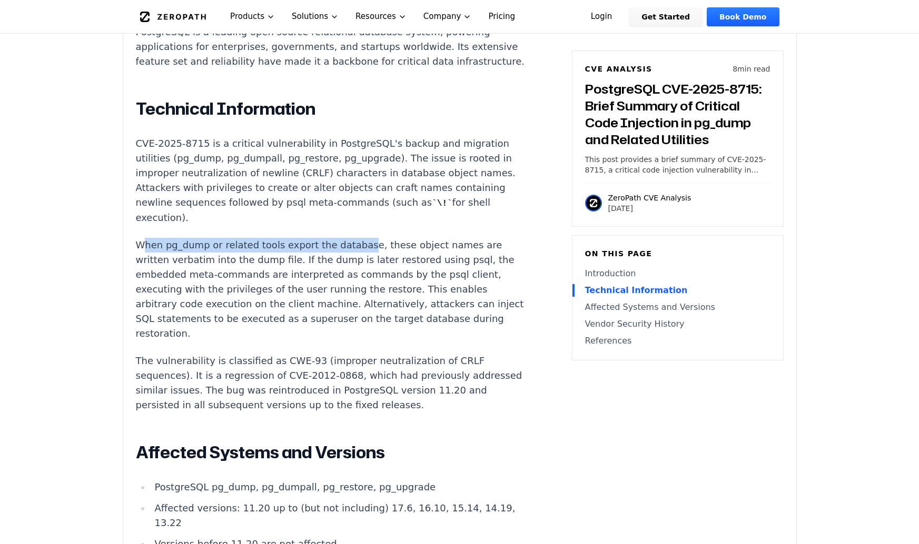
click at [211, 238] on p "When pg_dump or related tools export the database, these object names are writt…" at bounding box center [332, 289] width 392 height 103
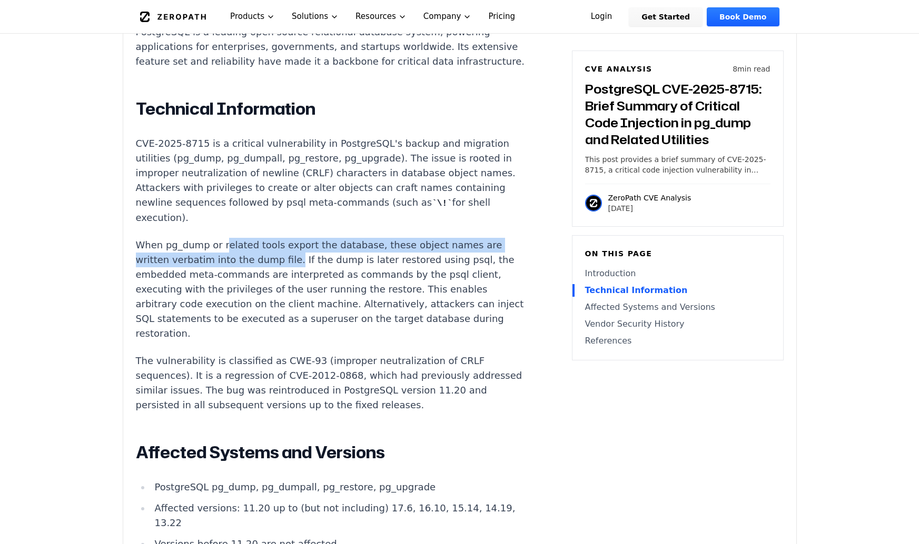
drag, startPoint x: 237, startPoint y: 232, endPoint x: 283, endPoint y: 250, distance: 49.0
click at [283, 250] on p "When pg_dump or related tools export the database, these object names are writt…" at bounding box center [332, 289] width 392 height 103
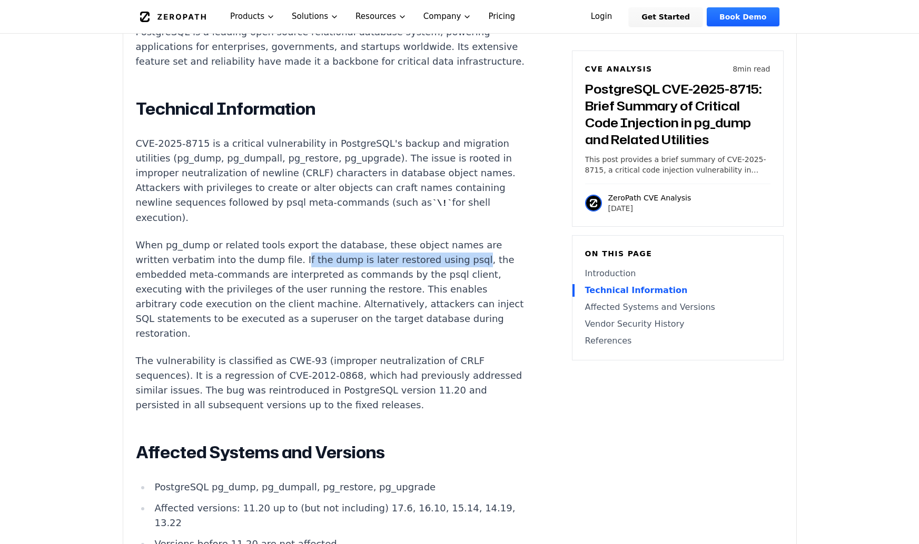
drag, startPoint x: 288, startPoint y: 248, endPoint x: 449, endPoint y: 252, distance: 160.6
click at [449, 252] on p "When pg_dump or related tools export the database, these object names are writt…" at bounding box center [332, 289] width 392 height 103
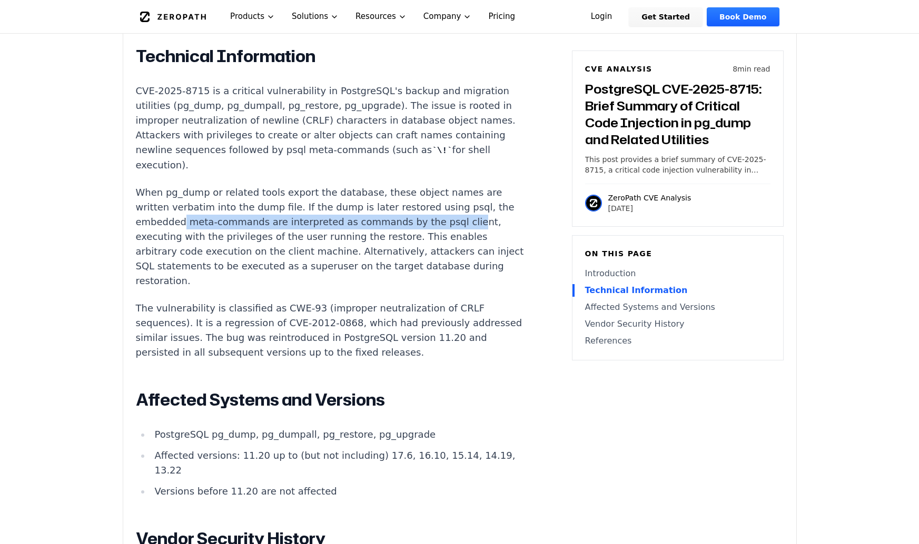
drag, startPoint x: 181, startPoint y: 210, endPoint x: 446, endPoint y: 211, distance: 265.3
click at [446, 211] on p "When pg_dump or related tools export the database, these object names are writt…" at bounding box center [332, 236] width 392 height 103
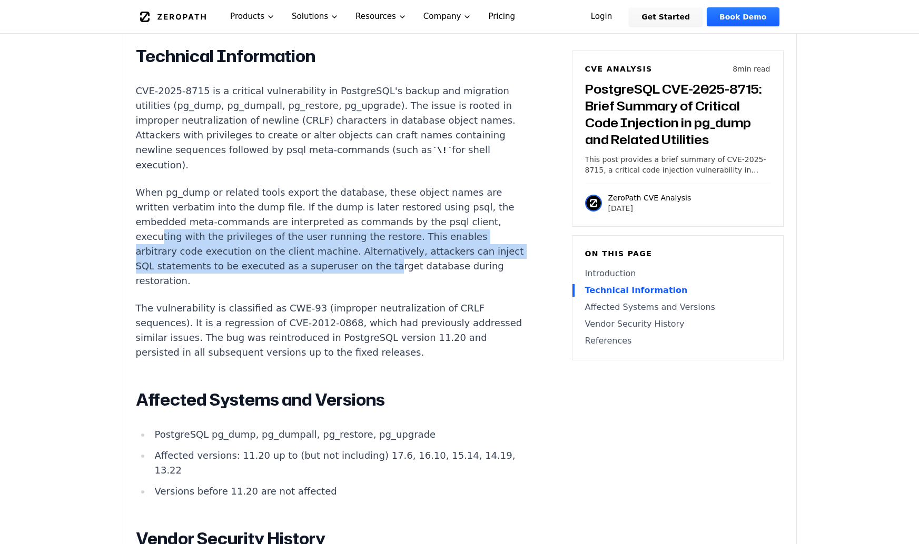
drag, startPoint x: 158, startPoint y: 222, endPoint x: 394, endPoint y: 257, distance: 238.5
click at [394, 257] on p "When pg_dump or related tools export the database, these object names are writt…" at bounding box center [332, 236] width 392 height 103
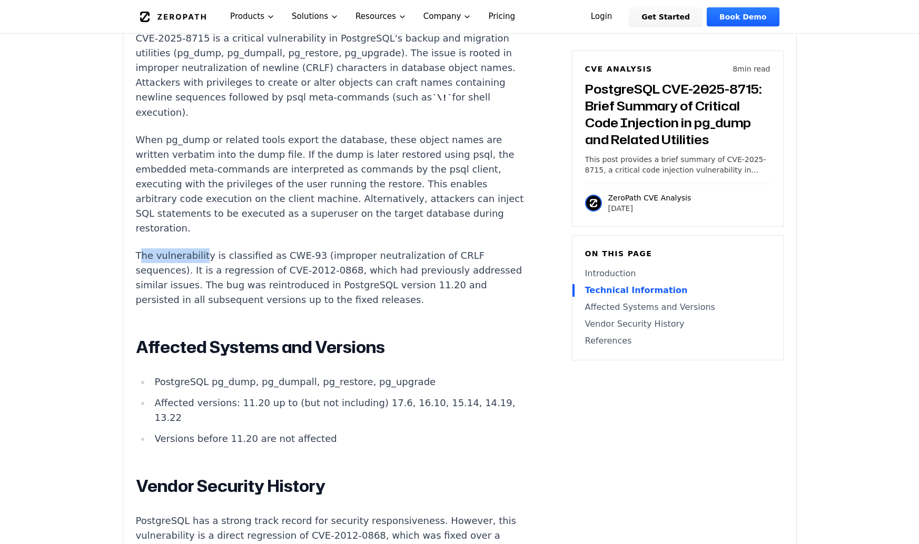
drag, startPoint x: 140, startPoint y: 240, endPoint x: 202, endPoint y: 244, distance: 61.7
click at [202, 248] on p "The vulnerability is classified as CWE-93 (improper neutralization of CRLF sequ…" at bounding box center [332, 277] width 392 height 59
drag, startPoint x: 300, startPoint y: 247, endPoint x: 194, endPoint y: 260, distance: 107.2
click at [194, 260] on p "The vulnerability is classified as CWE-93 (improper neutralization of CRLF sequ…" at bounding box center [332, 277] width 392 height 59
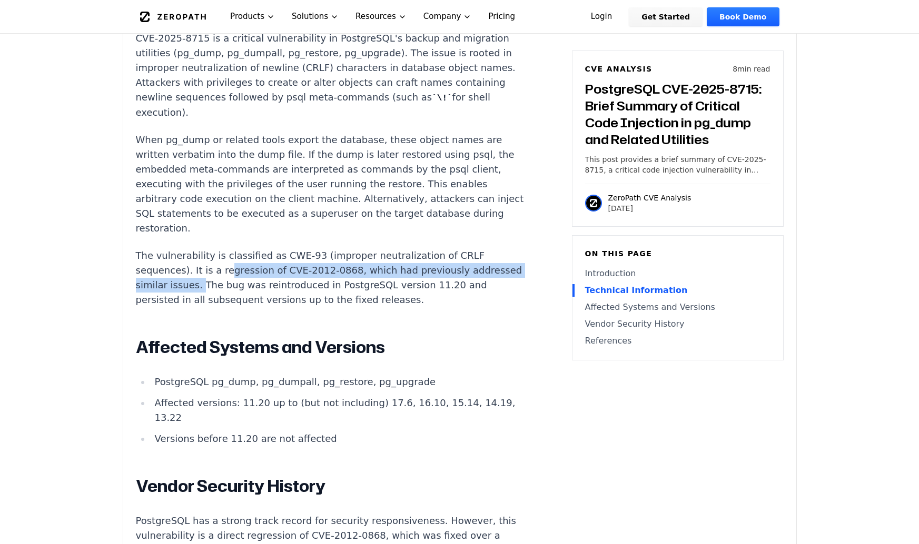
drag, startPoint x: 222, startPoint y: 262, endPoint x: 241, endPoint y: 274, distance: 22.3
click at [241, 274] on p "The vulnerability is classified as CWE-93 (improper neutralization of CRLF sequ…" at bounding box center [332, 277] width 392 height 59
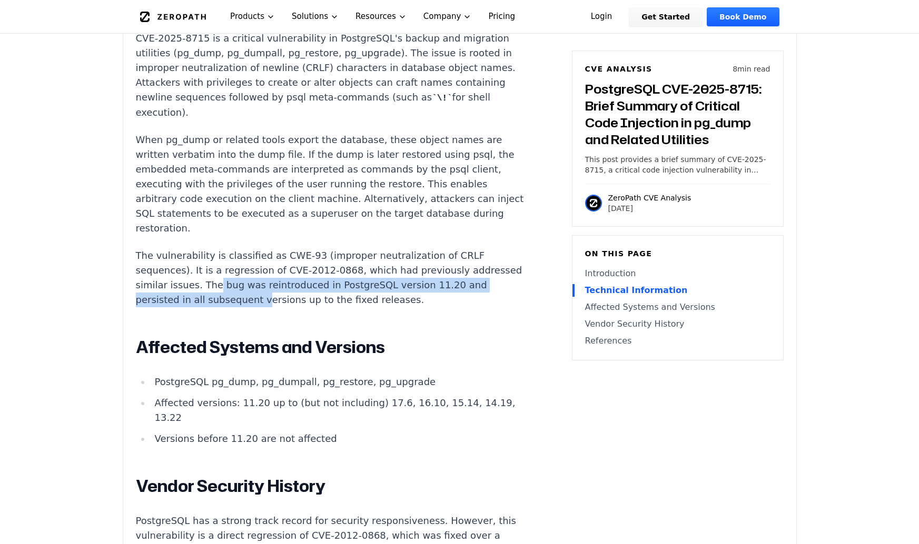
drag, startPoint x: 255, startPoint y: 273, endPoint x: 311, endPoint y: 288, distance: 57.7
click at [302, 286] on p "The vulnerability is classified as CWE-93 (improper neutralization of CRLF sequ…" at bounding box center [332, 277] width 392 height 59
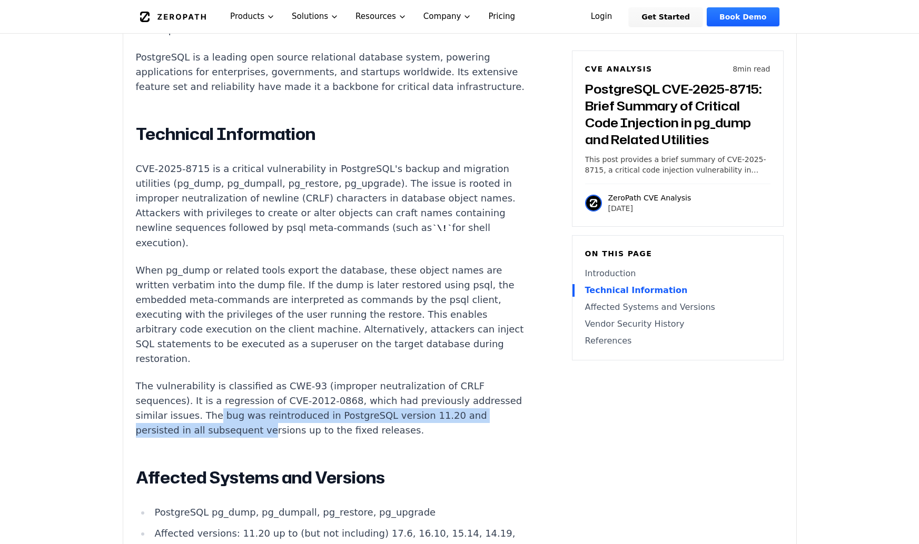
scroll to position [842, 0]
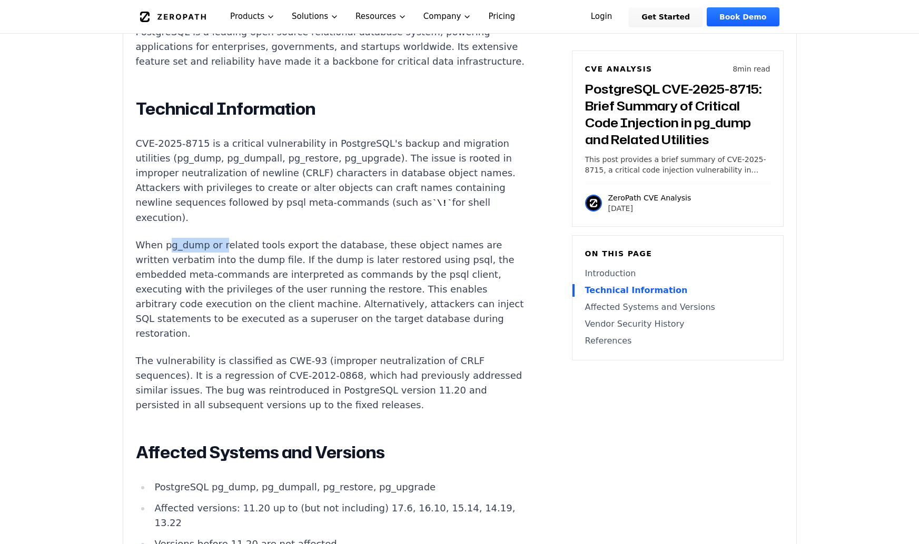
drag, startPoint x: 166, startPoint y: 232, endPoint x: 220, endPoint y: 232, distance: 53.7
click at [220, 238] on p "When pg_dump or related tools export the database, these object names are writt…" at bounding box center [332, 289] width 392 height 103
drag, startPoint x: 289, startPoint y: 175, endPoint x: 452, endPoint y: 175, distance: 162.7
click at [452, 175] on p "CVE-2025-8715 is a critical vulnerability in PostgreSQL's backup and migration …" at bounding box center [332, 180] width 392 height 89
drag, startPoint x: 289, startPoint y: 248, endPoint x: 465, endPoint y: 247, distance: 176.4
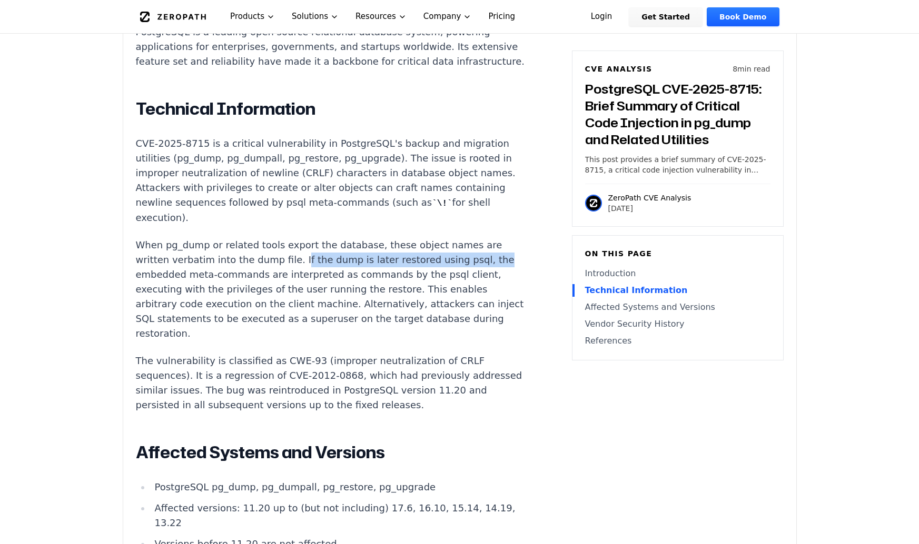
click at [465, 247] on p "When pg_dump or related tools export the database, these object names are writt…" at bounding box center [332, 289] width 392 height 103
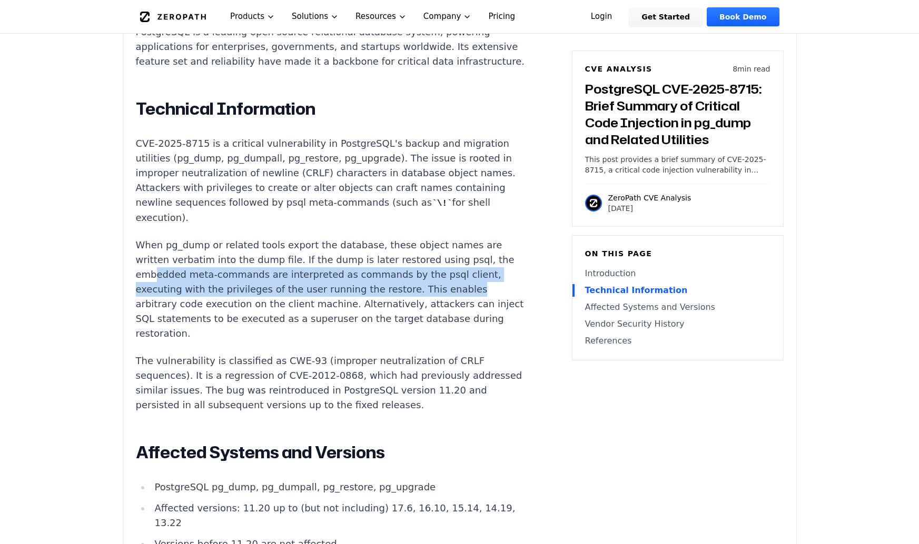
drag, startPoint x: 152, startPoint y: 264, endPoint x: 442, endPoint y: 273, distance: 290.2
click at [442, 273] on p "When pg_dump or related tools export the database, these object names are writt…" at bounding box center [332, 289] width 392 height 103
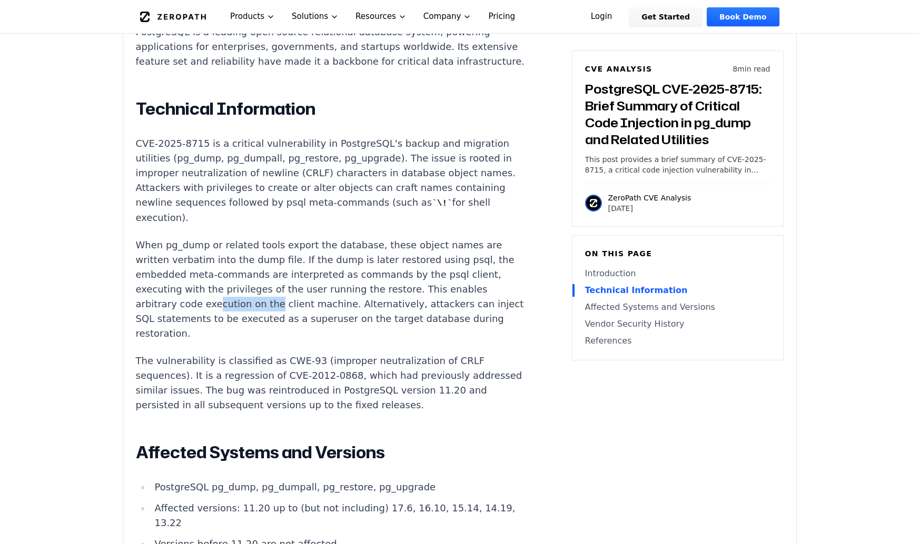
drag, startPoint x: 211, startPoint y: 288, endPoint x: 265, endPoint y: 291, distance: 54.3
click at [265, 291] on p "When pg_dump or related tools export the database, these object names are writt…" at bounding box center [332, 289] width 392 height 103
drag, startPoint x: 156, startPoint y: 292, endPoint x: 417, endPoint y: 296, distance: 261.7
click at [420, 296] on p "When pg_dump or related tools export the database, these object names are writt…" at bounding box center [332, 289] width 392 height 103
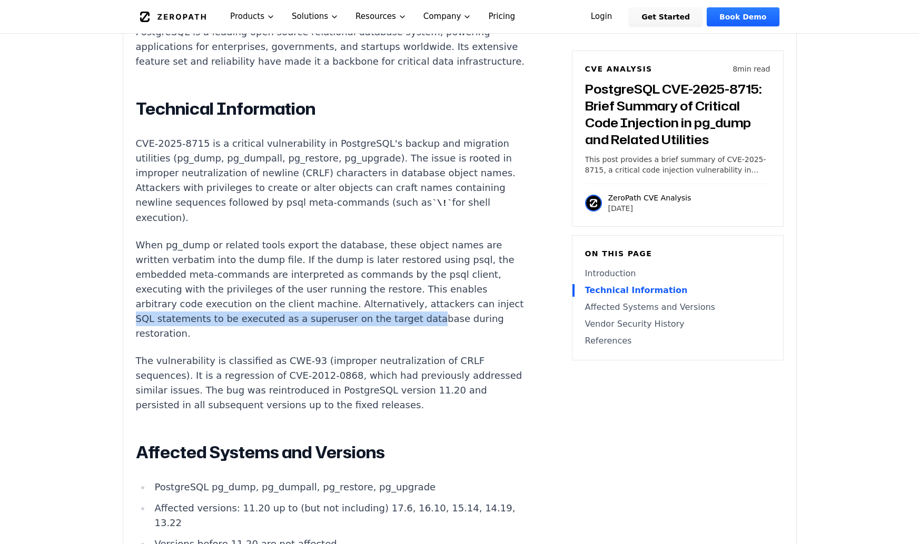
drag, startPoint x: 185, startPoint y: 305, endPoint x: 430, endPoint y: 311, distance: 245.4
click at [430, 311] on p "When pg_dump or related tools export the database, these object names are writt…" at bounding box center [332, 289] width 392 height 103
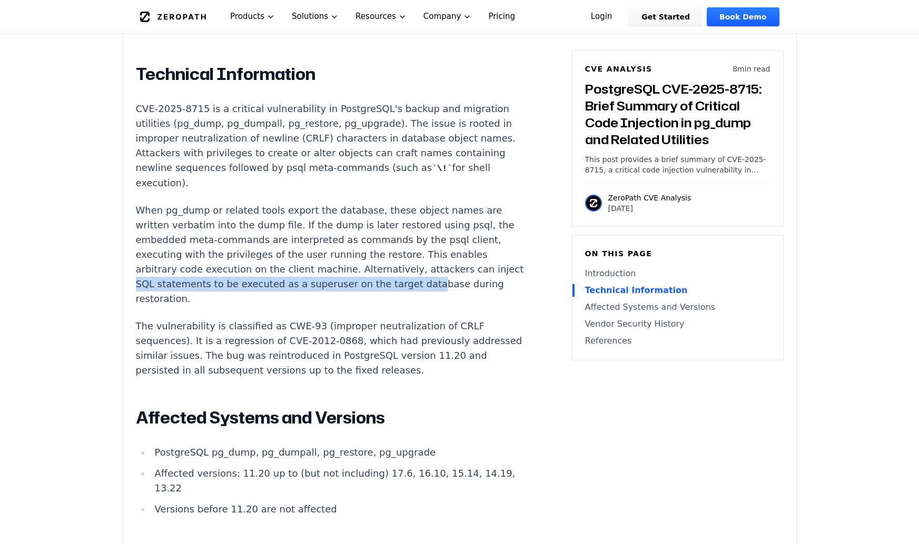
scroll to position [895, 0]
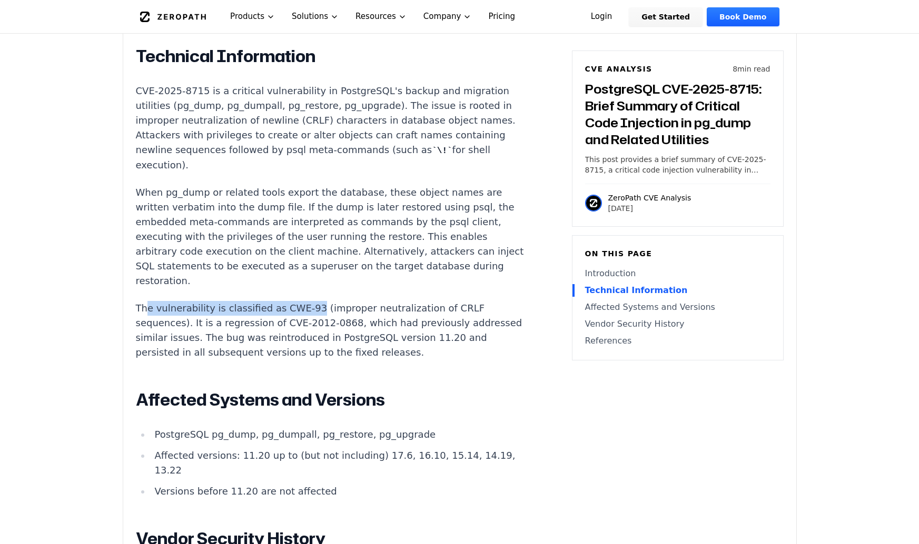
drag, startPoint x: 144, startPoint y: 293, endPoint x: 302, endPoint y: 298, distance: 157.5
click at [302, 301] on p "The vulnerability is classified as CWE-93 (improper neutralization of CRLF sequ…" at bounding box center [332, 330] width 392 height 59
drag, startPoint x: 172, startPoint y: 307, endPoint x: 271, endPoint y: 308, distance: 99.5
click at [271, 308] on p "The vulnerability is classified as CWE-93 (improper neutralization of CRLF sequ…" at bounding box center [332, 330] width 392 height 59
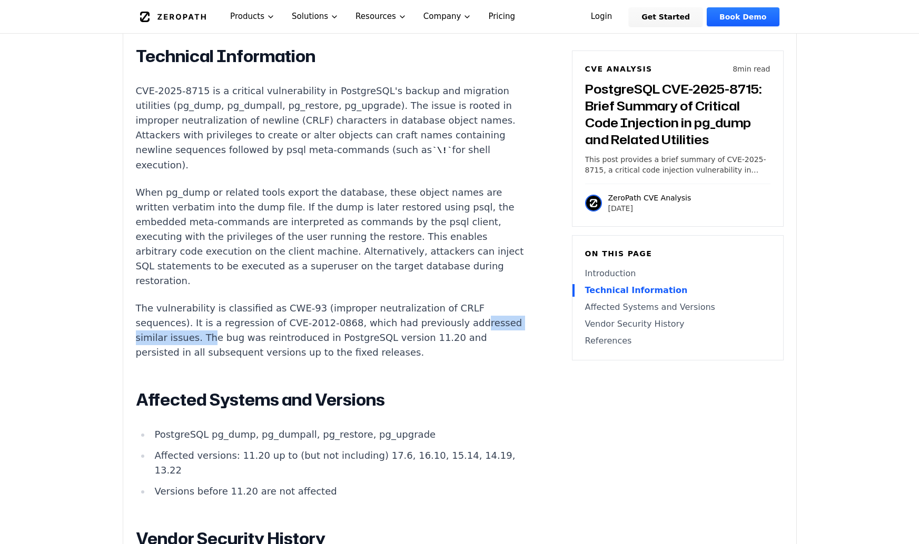
drag, startPoint x: 151, startPoint y: 322, endPoint x: 251, endPoint y: 322, distance: 100.0
click at [251, 322] on p "The vulnerability is classified as CWE-93 (improper neutralization of CRLF sequ…" at bounding box center [332, 330] width 392 height 59
drag, startPoint x: 276, startPoint y: 322, endPoint x: 314, endPoint y: 322, distance: 37.9
click at [314, 322] on p "The vulnerability is classified as CWE-93 (improper neutralization of CRLF sequ…" at bounding box center [332, 330] width 392 height 59
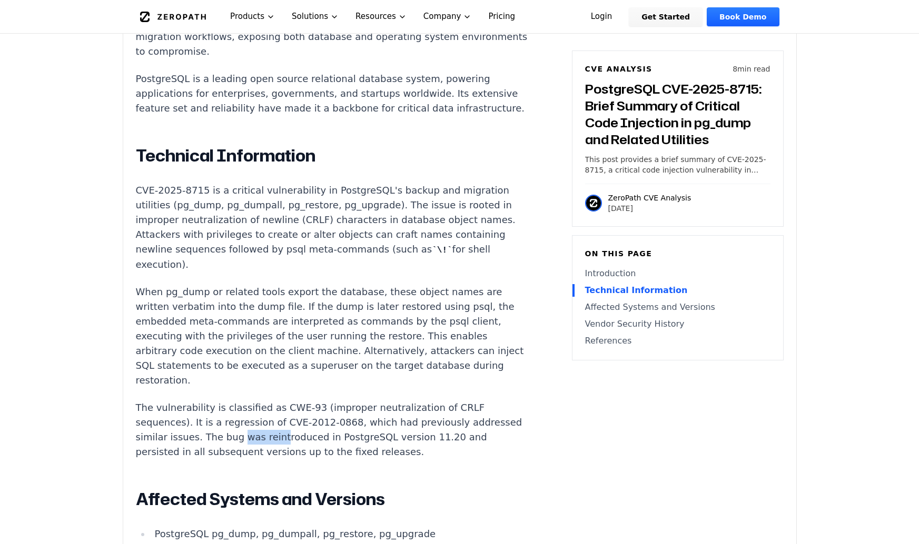
scroll to position [790, 0]
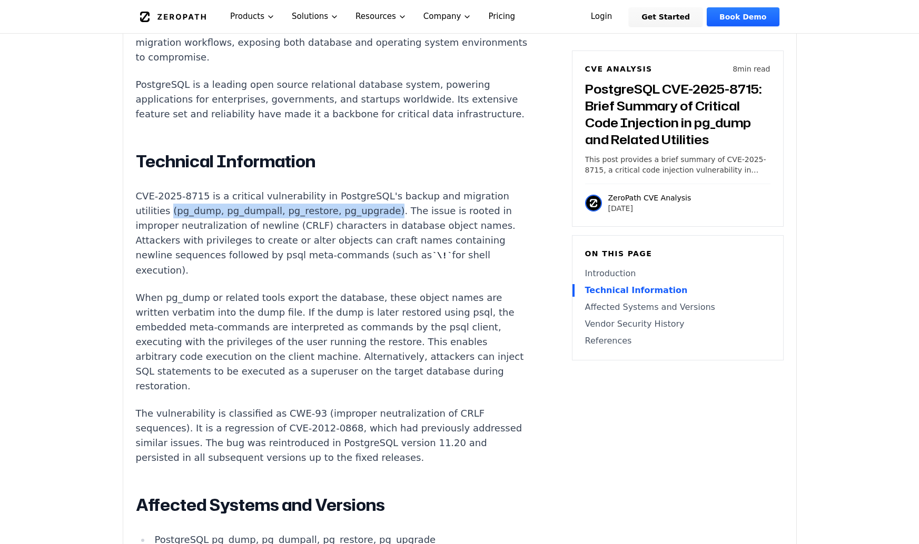
drag, startPoint x: 203, startPoint y: 197, endPoint x: 372, endPoint y: 194, distance: 169.0
click at [372, 194] on p "CVE-2025-8715 is a critical vulnerability in PostgreSQL's backup and migration …" at bounding box center [332, 233] width 392 height 89
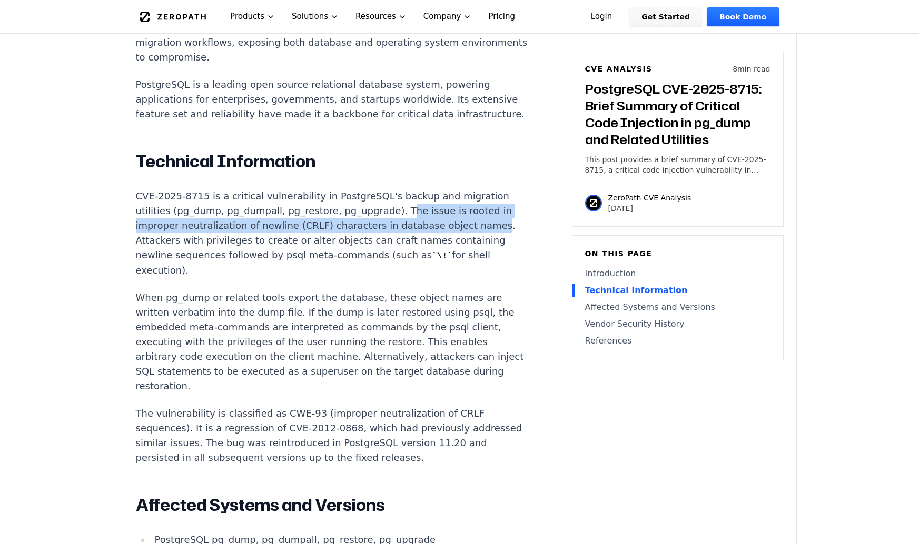
drag, startPoint x: 382, startPoint y: 198, endPoint x: 462, endPoint y: 217, distance: 82.2
click at [462, 217] on p "CVE-2025-8715 is a critical vulnerability in PostgreSQL's backup and migration …" at bounding box center [332, 233] width 392 height 89
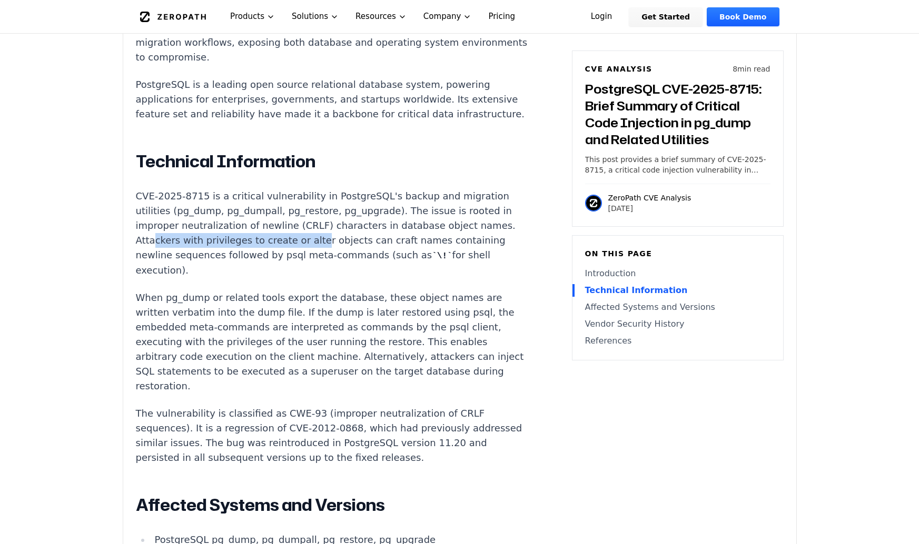
drag, startPoint x: 151, startPoint y: 226, endPoint x: 307, endPoint y: 227, distance: 156.9
click at [307, 227] on p "CVE-2025-8715 is a critical vulnerability in PostgreSQL's backup and migration …" at bounding box center [332, 233] width 392 height 89
drag, startPoint x: 194, startPoint y: 229, endPoint x: 318, endPoint y: 227, distance: 124.2
click at [318, 227] on p "CVE-2025-8715 is a critical vulnerability in PostgreSQL's backup and migration …" at bounding box center [332, 233] width 392 height 89
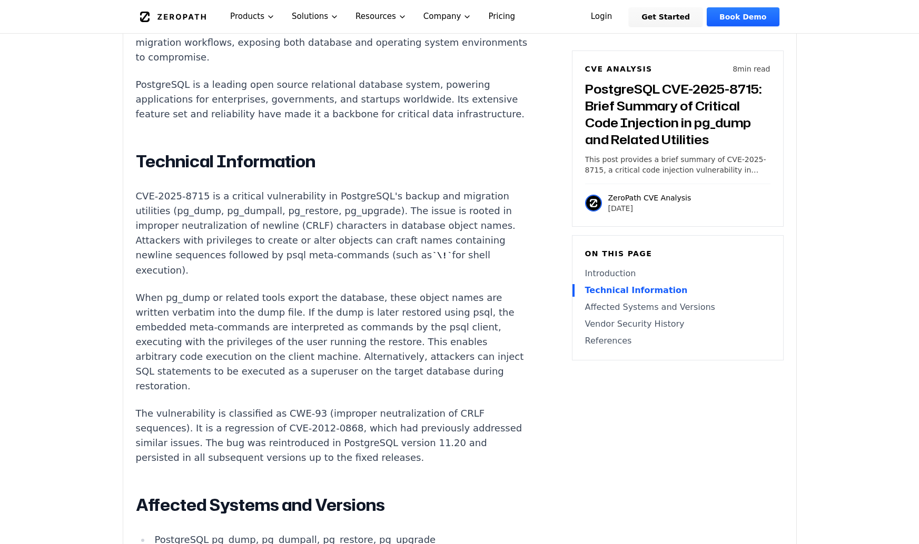
click at [136, 227] on p "CVE-2025-8715 is a critical vulnerability in PostgreSQL's backup and migration …" at bounding box center [332, 233] width 392 height 89
drag, startPoint x: 136, startPoint y: 227, endPoint x: 455, endPoint y: 234, distance: 319.1
click at [455, 234] on p "CVE-2025-8715 is a critical vulnerability in PostgreSQL's backup and migration …" at bounding box center [332, 233] width 392 height 89
click at [492, 268] on article "Introduction Attackers with access to a PostgreSQL origin server can embed mali…" at bounding box center [347, 443] width 423 height 980
drag, startPoint x: 137, startPoint y: 225, endPoint x: 458, endPoint y: 222, distance: 320.6
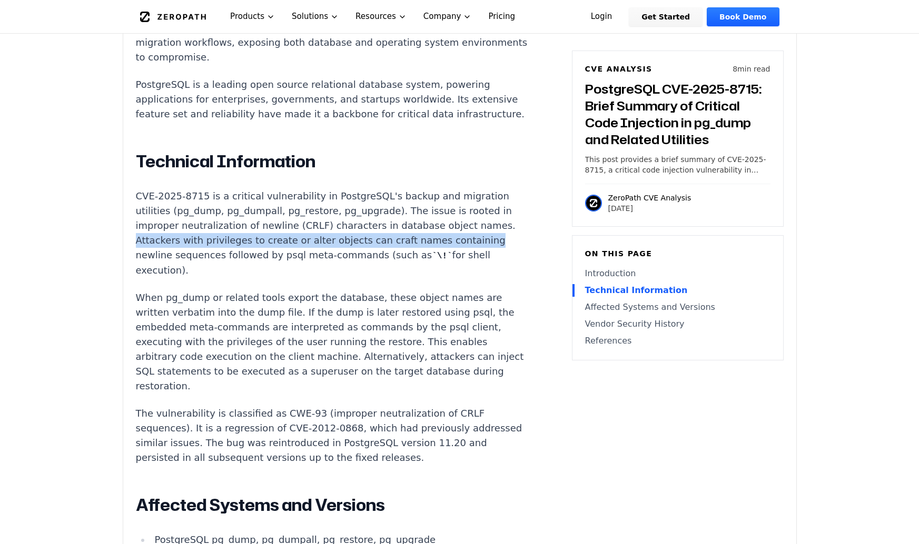
click at [458, 222] on p "CVE-2025-8715 is a critical vulnerability in PostgreSQL's backup and migration …" at bounding box center [332, 233] width 392 height 89
click at [137, 231] on p "CVE-2025-8715 is a critical vulnerability in PostgreSQL's backup and migration …" at bounding box center [332, 233] width 392 height 89
drag, startPoint x: 136, startPoint y: 227, endPoint x: 411, endPoint y: 230, distance: 274.8
click at [411, 230] on p "CVE-2025-8715 is a critical vulnerability in PostgreSQL's backup and migration …" at bounding box center [332, 233] width 392 height 89
copy p "Attackers with privileges to create or alter objects can craft names"
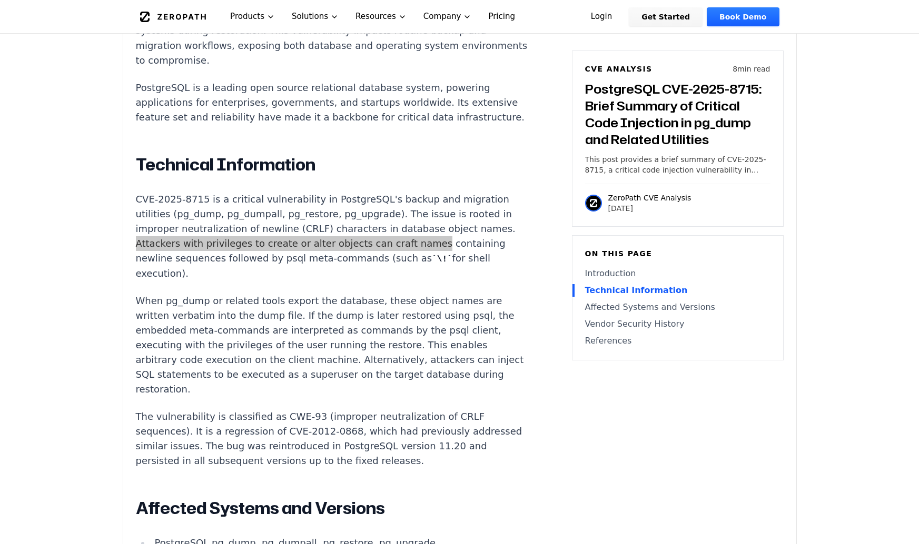
scroll to position [737, 0]
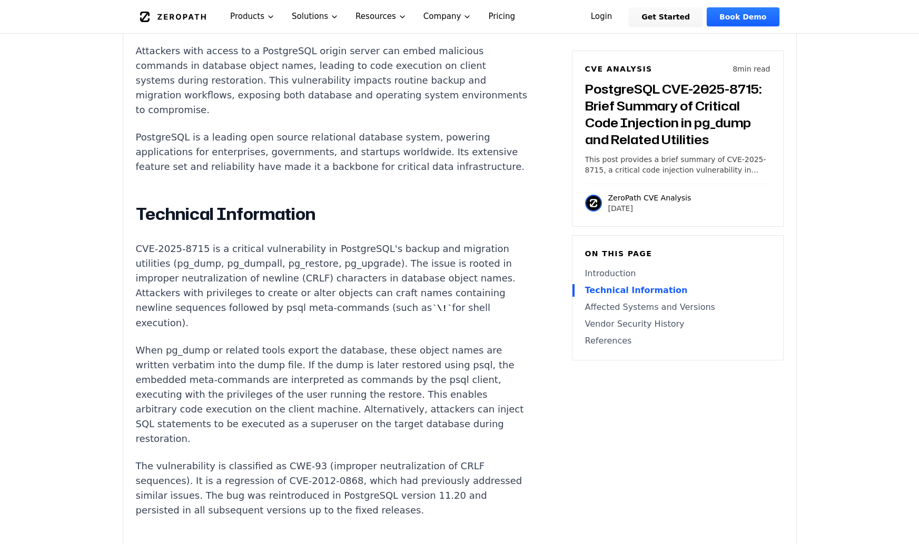
click at [492, 336] on article "Introduction Attackers with access to a PostgreSQL origin server can embed mali…" at bounding box center [347, 496] width 423 height 980
click at [196, 343] on p "When pg_dump or related tools export the database, these object names are writt…" at bounding box center [332, 394] width 392 height 103
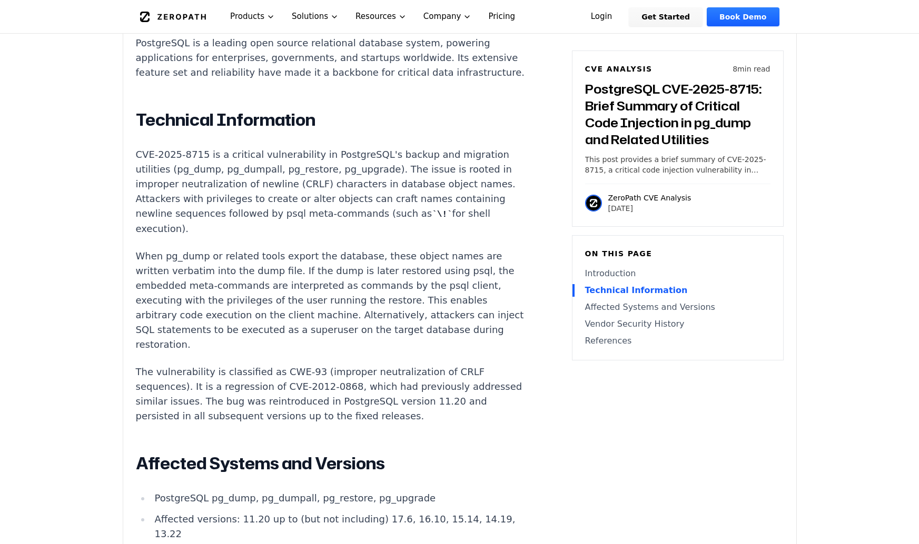
scroll to position [842, 0]
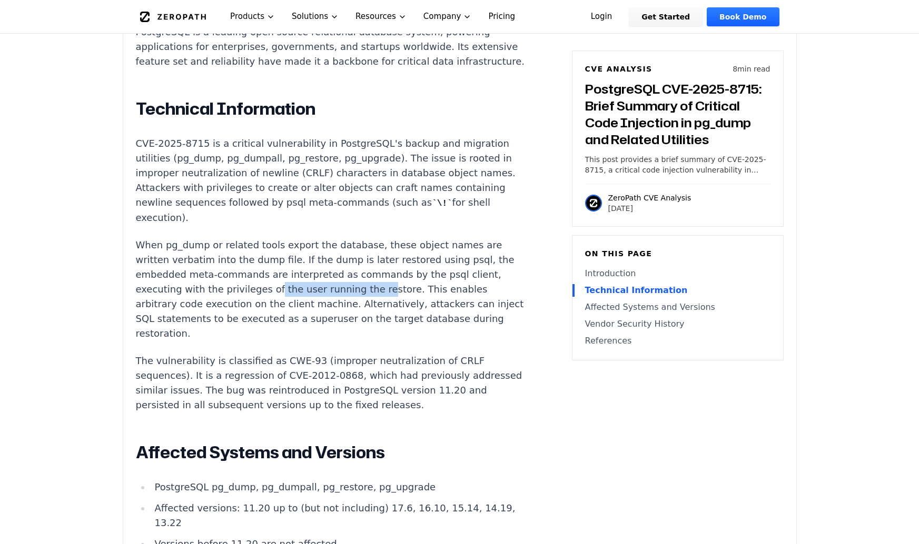
drag, startPoint x: 265, startPoint y: 280, endPoint x: 365, endPoint y: 277, distance: 100.0
click at [365, 277] on p "When pg_dump or related tools export the database, these object names are writt…" at bounding box center [332, 289] width 392 height 103
click at [384, 279] on p "When pg_dump or related tools export the database, these object names are writt…" at bounding box center [332, 289] width 392 height 103
drag, startPoint x: 166, startPoint y: 278, endPoint x: 233, endPoint y: 275, distance: 67.4
click at [233, 275] on p "When pg_dump or related tools export the database, these object names are writt…" at bounding box center [332, 289] width 392 height 103
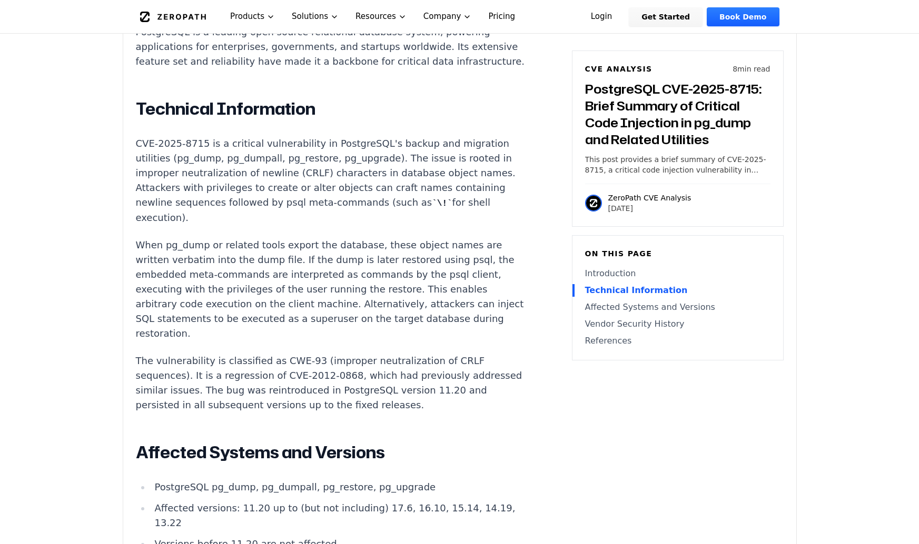
click at [288, 261] on p "When pg_dump or related tools export the database, these object names are writt…" at bounding box center [332, 289] width 392 height 103
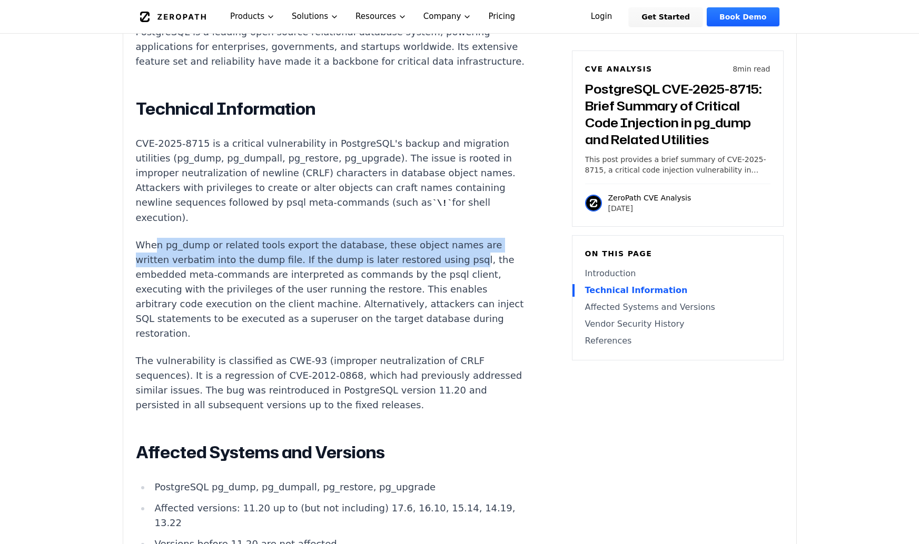
drag, startPoint x: 161, startPoint y: 234, endPoint x: 446, endPoint y: 242, distance: 285.4
click at [446, 242] on p "When pg_dump or related tools export the database, these object names are writt…" at bounding box center [332, 289] width 392 height 103
click at [197, 250] on p "When pg_dump or related tools export the database, these object names are writt…" at bounding box center [332, 289] width 392 height 103
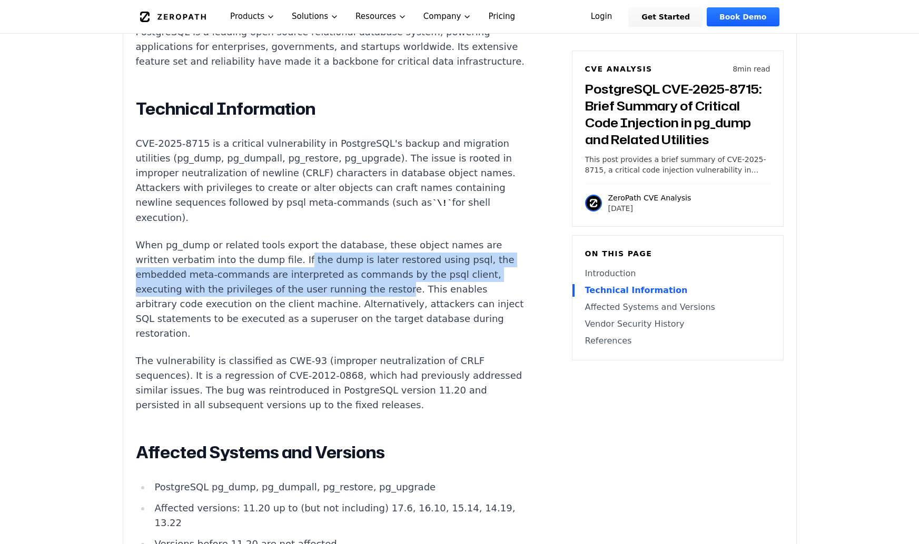
drag, startPoint x: 292, startPoint y: 249, endPoint x: 382, endPoint y: 280, distance: 95.7
click at [382, 280] on p "When pg_dump or related tools export the database, these object names are writt…" at bounding box center [332, 289] width 392 height 103
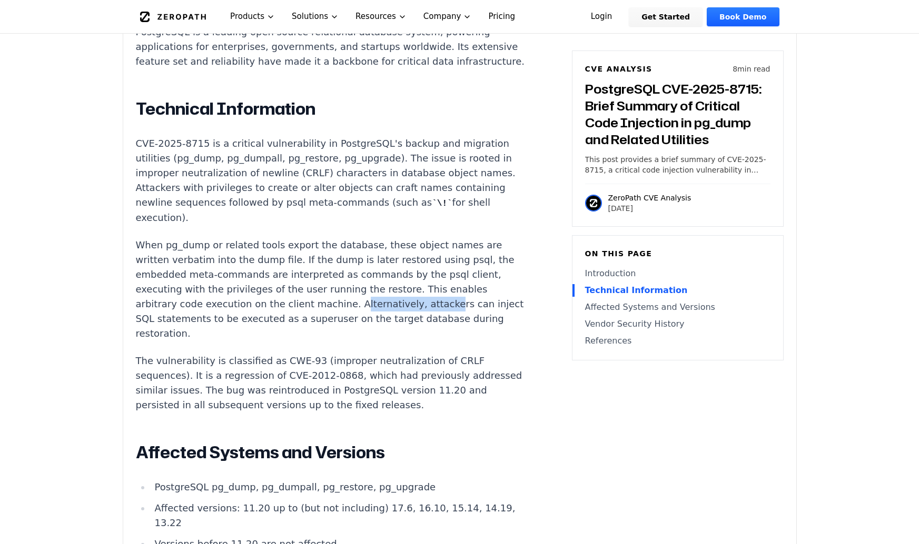
drag, startPoint x: 340, startPoint y: 293, endPoint x: 419, endPoint y: 292, distance: 79.0
click at [419, 292] on p "When pg_dump or related tools export the database, these object names are writt…" at bounding box center [332, 289] width 392 height 103
click at [242, 303] on p "When pg_dump or related tools export the database, these object names are writt…" at bounding box center [332, 289] width 392 height 103
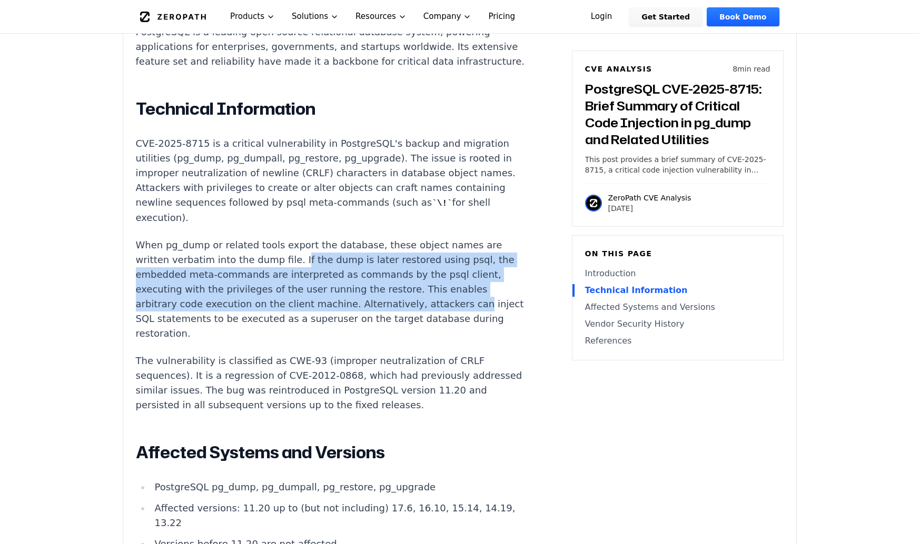
drag, startPoint x: 288, startPoint y: 248, endPoint x: 459, endPoint y: 286, distance: 175.2
click at [459, 286] on p "When pg_dump or related tools export the database, these object names are writt…" at bounding box center [332, 289] width 392 height 103
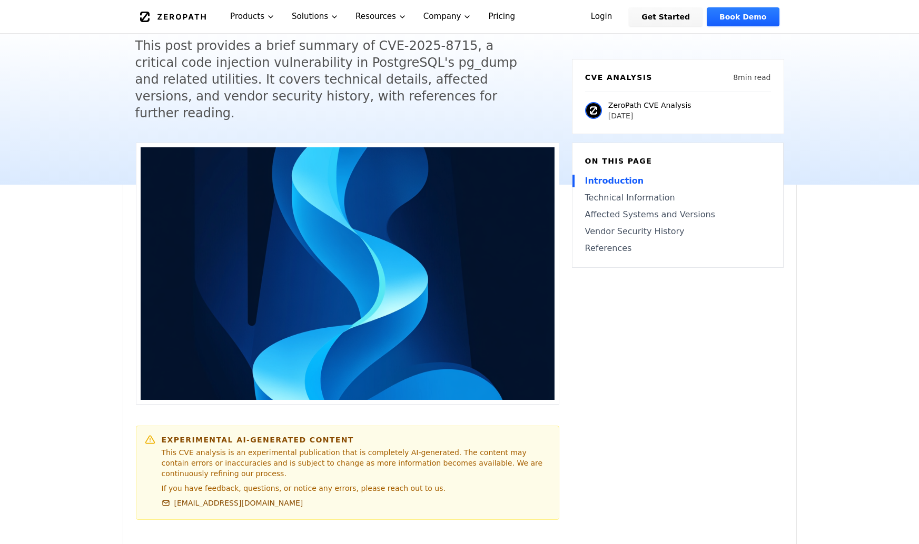
scroll to position [158, 0]
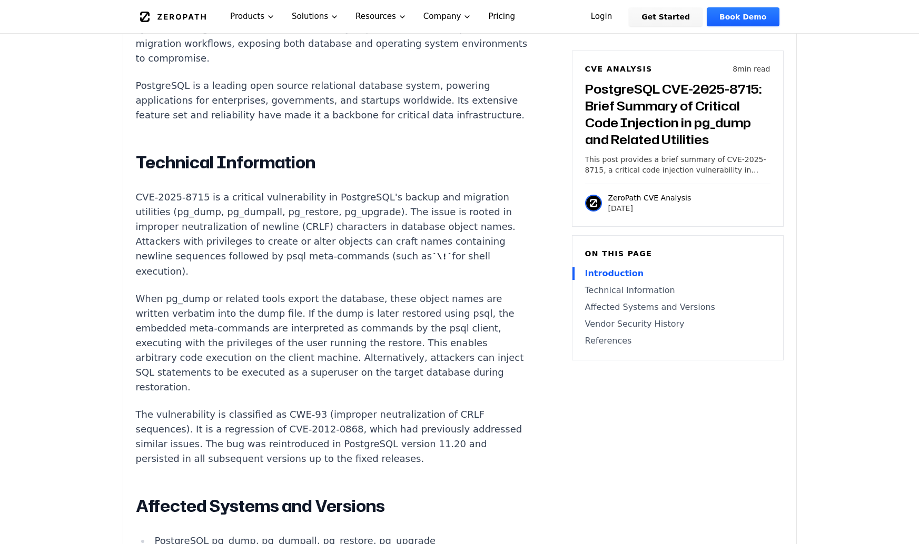
scroll to position [790, 0]
click at [357, 342] on p "When pg_dump or related tools export the database, these object names are writt…" at bounding box center [332, 342] width 392 height 103
drag, startPoint x: 513, startPoint y: 143, endPoint x: 556, endPoint y: 120, distance: 48.3
drag, startPoint x: 556, startPoint y: 120, endPoint x: 341, endPoint y: 337, distance: 305.6
click at [341, 337] on p "When pg_dump or related tools export the database, these object names are writt…" at bounding box center [332, 342] width 392 height 103
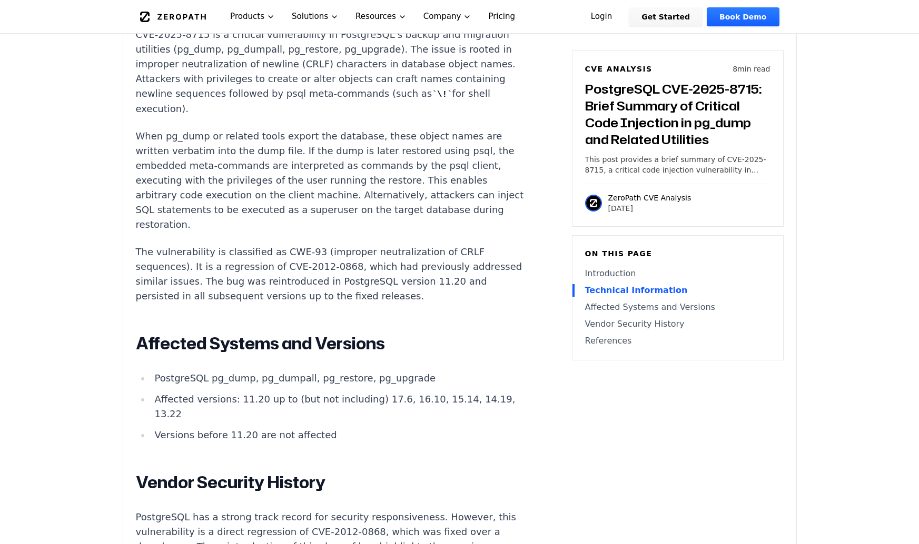
scroll to position [948, 0]
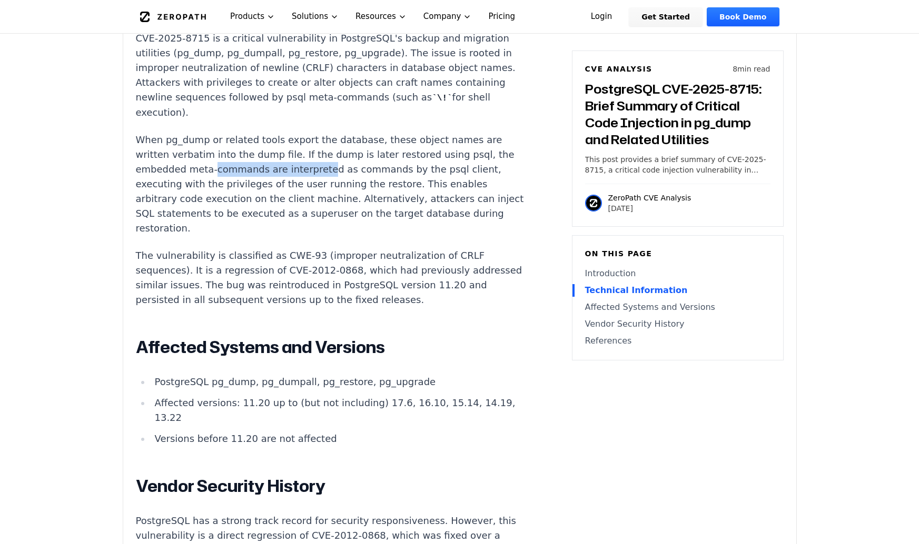
drag, startPoint x: 207, startPoint y: 156, endPoint x: 314, endPoint y: 153, distance: 106.9
click at [314, 153] on p "When pg_dump or related tools export the database, these object names are writt…" at bounding box center [332, 184] width 392 height 103
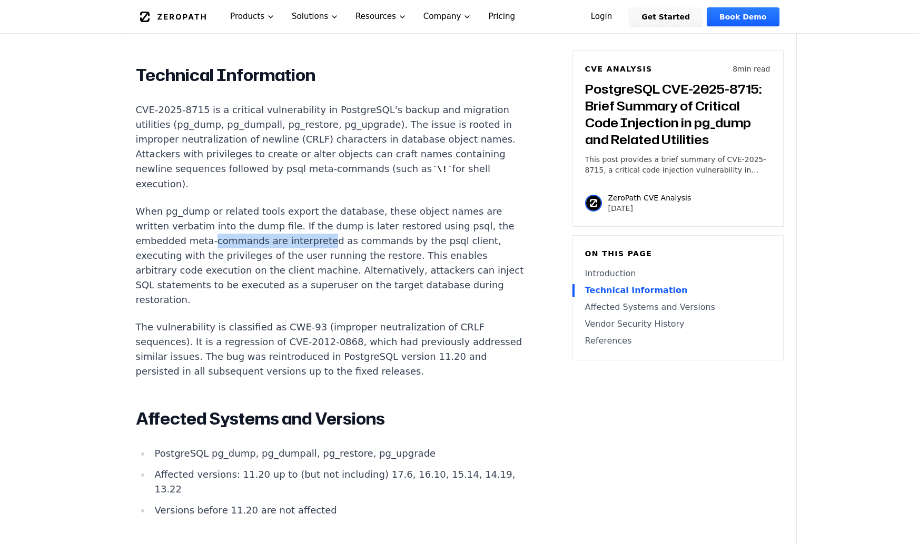
scroll to position [895, 0]
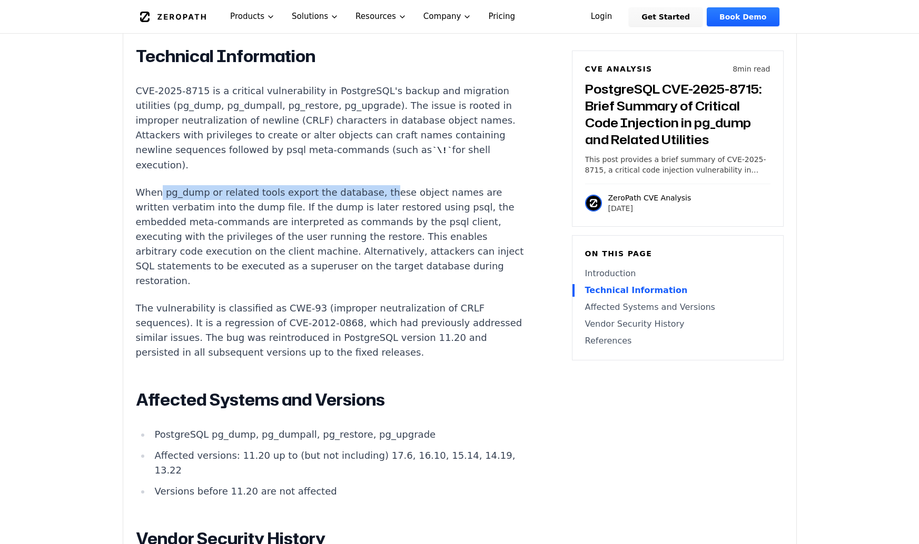
drag, startPoint x: 158, startPoint y: 180, endPoint x: 370, endPoint y: 181, distance: 212.2
click at [370, 185] on p "When pg_dump or related tools export the database, these object names are writt…" at bounding box center [332, 236] width 392 height 103
click at [176, 185] on p "When pg_dump or related tools export the database, these object names are writt…" at bounding box center [332, 236] width 392 height 103
drag, startPoint x: 209, startPoint y: 181, endPoint x: 401, endPoint y: 179, distance: 192.2
click at [401, 185] on p "When pg_dump or related tools export the database, these object names are writt…" at bounding box center [332, 236] width 392 height 103
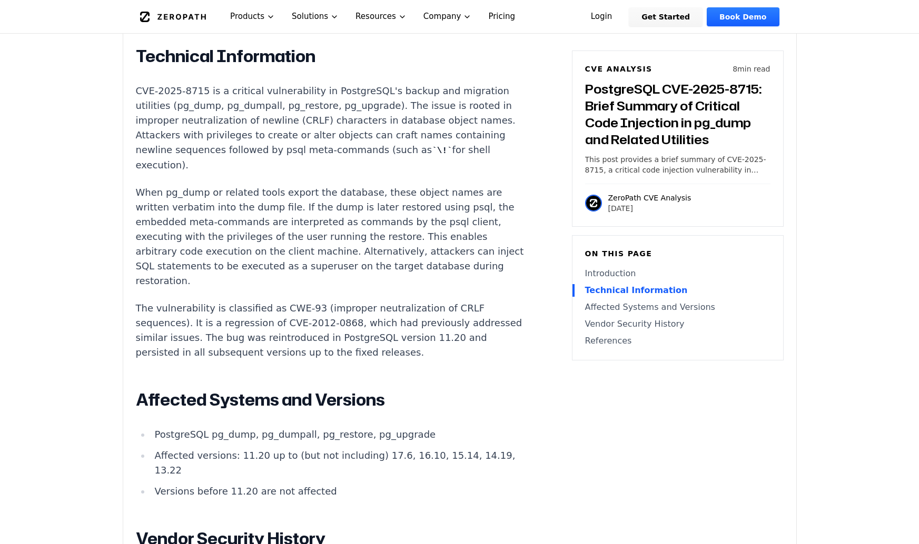
click at [490, 183] on article "Introduction Attackers with access to a PostgreSQL origin server can embed mali…" at bounding box center [347, 338] width 423 height 980
click at [510, 363] on article "Introduction Attackers with access to a PostgreSQL origin server can embed mali…" at bounding box center [347, 338] width 423 height 980
drag, startPoint x: 290, startPoint y: 124, endPoint x: 357, endPoint y: 125, distance: 67.4
click at [357, 125] on p "CVE-2025-8715 is a critical vulnerability in PostgreSQL's backup and migration …" at bounding box center [332, 128] width 392 height 89
click at [501, 312] on article "Introduction Attackers with access to a PostgreSQL origin server can embed mali…" at bounding box center [347, 338] width 423 height 980
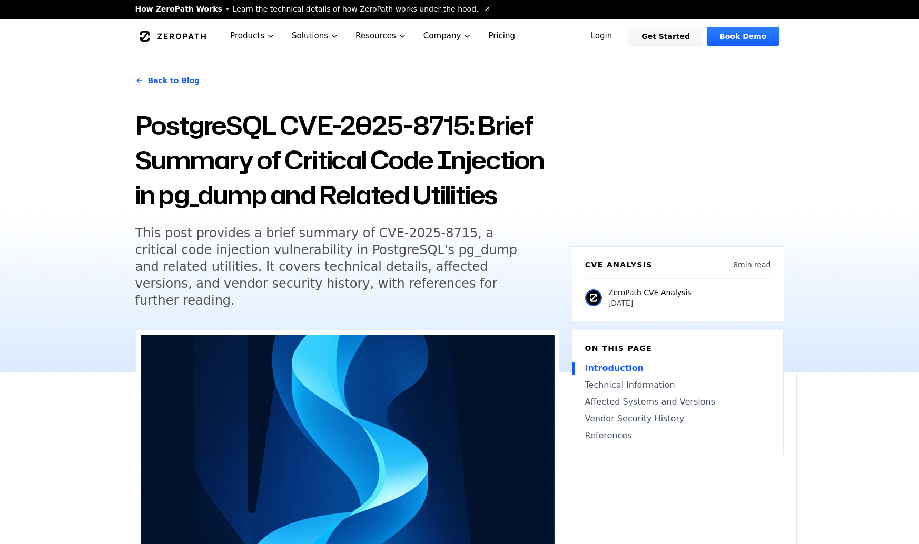
scroll to position [0, 0]
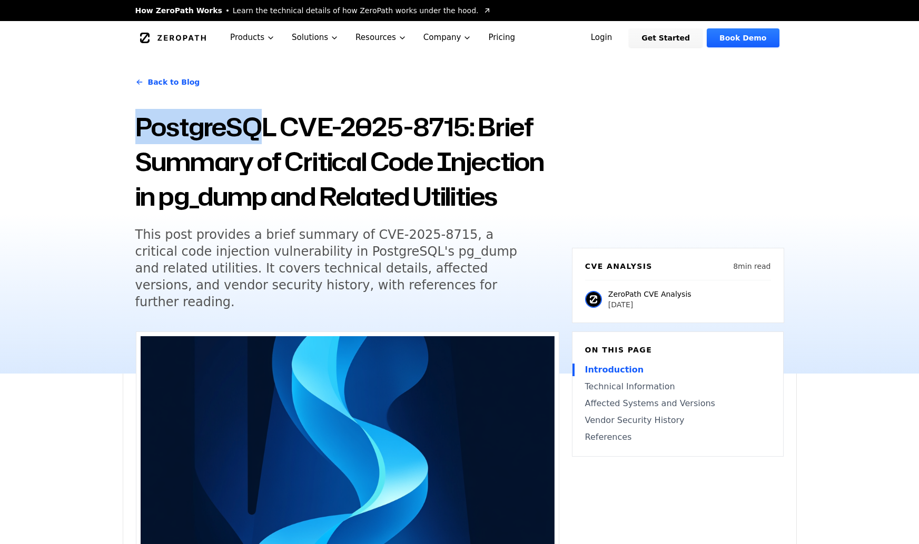
drag, startPoint x: 137, startPoint y: 128, endPoint x: 270, endPoint y: 135, distance: 132.8
click at [270, 135] on h1 "PostgreSQL CVE-2025-8715: Brief Summary of Critical Code Injection in pg_dump a…" at bounding box center [347, 161] width 424 height 104
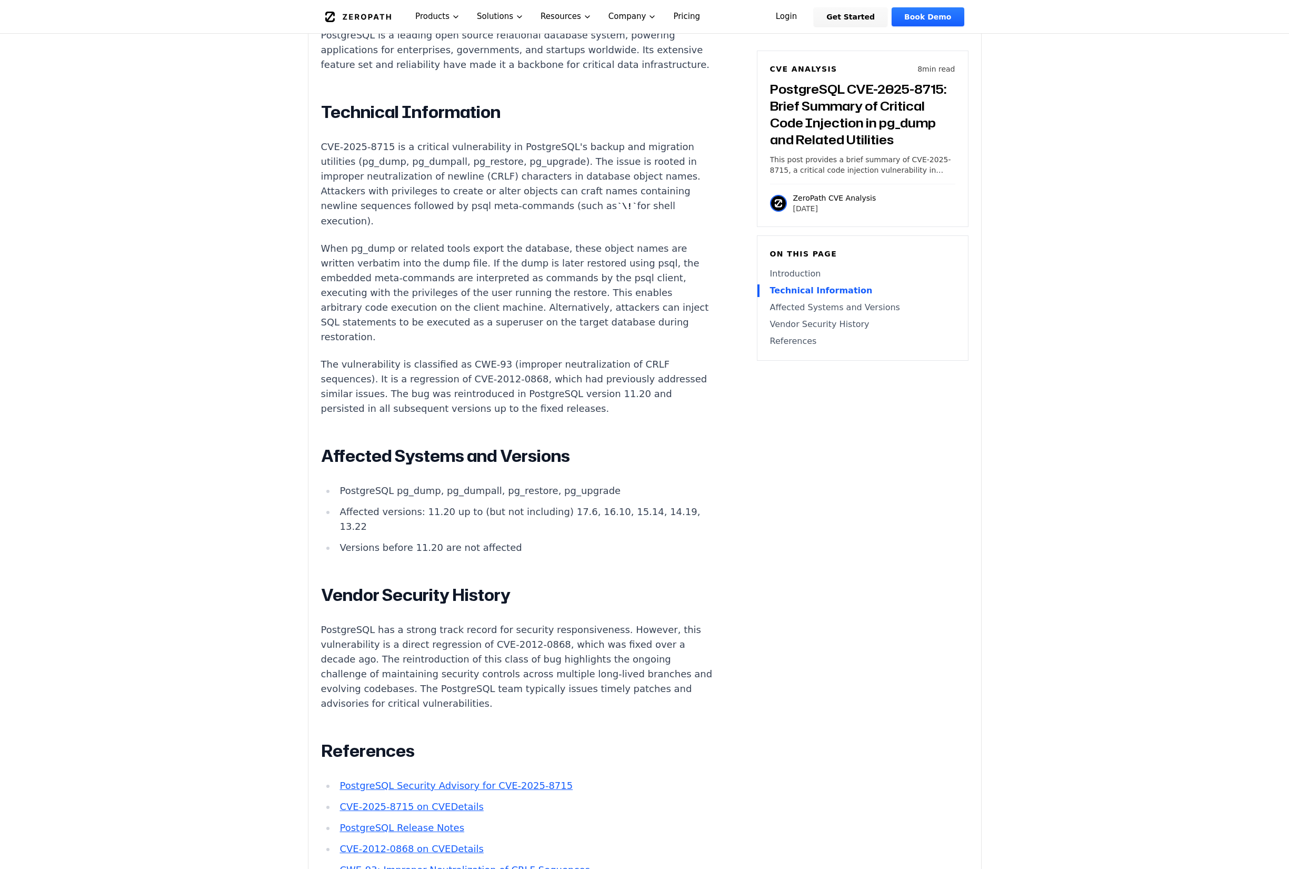
scroll to position [839, 0]
